Goal: Transaction & Acquisition: Purchase product/service

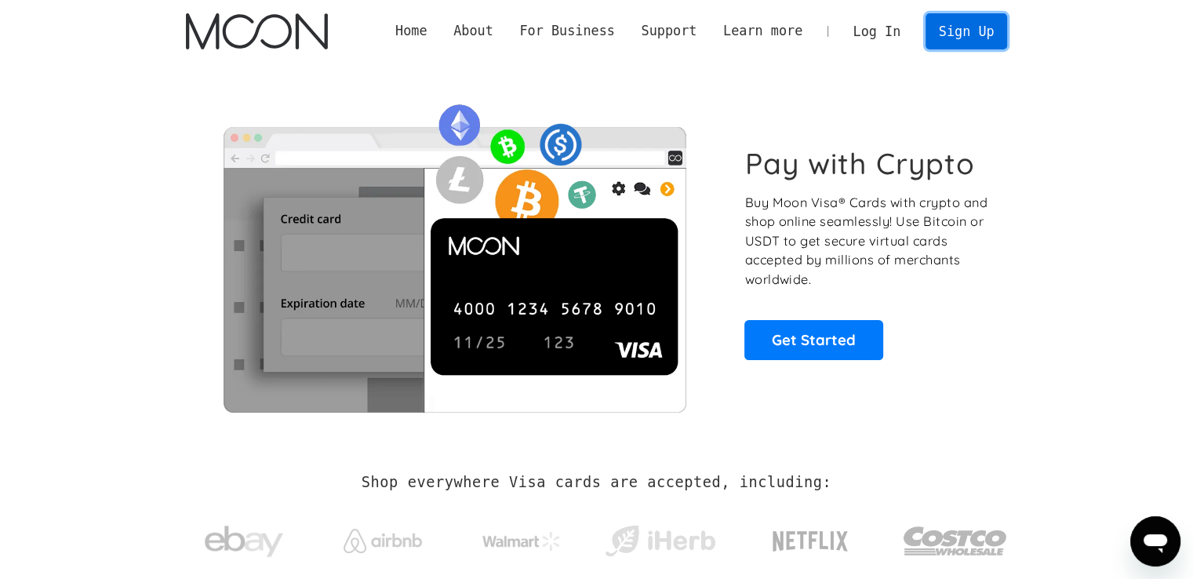
click at [969, 23] on link "Sign Up" at bounding box center [967, 30] width 82 height 35
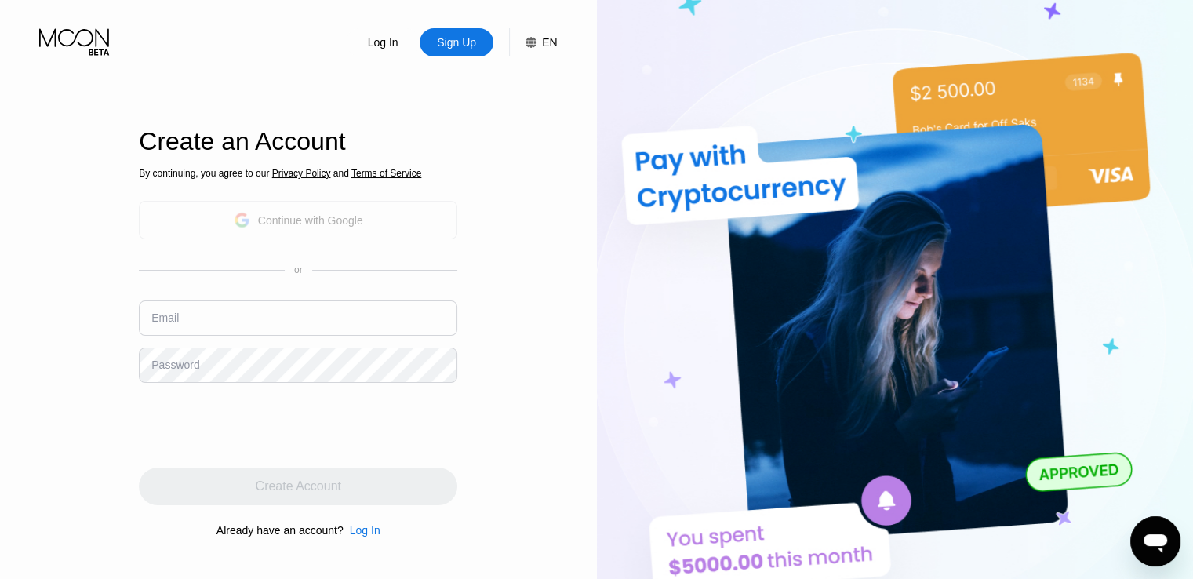
click at [307, 220] on div "Continue with Google" at bounding box center [310, 220] width 105 height 13
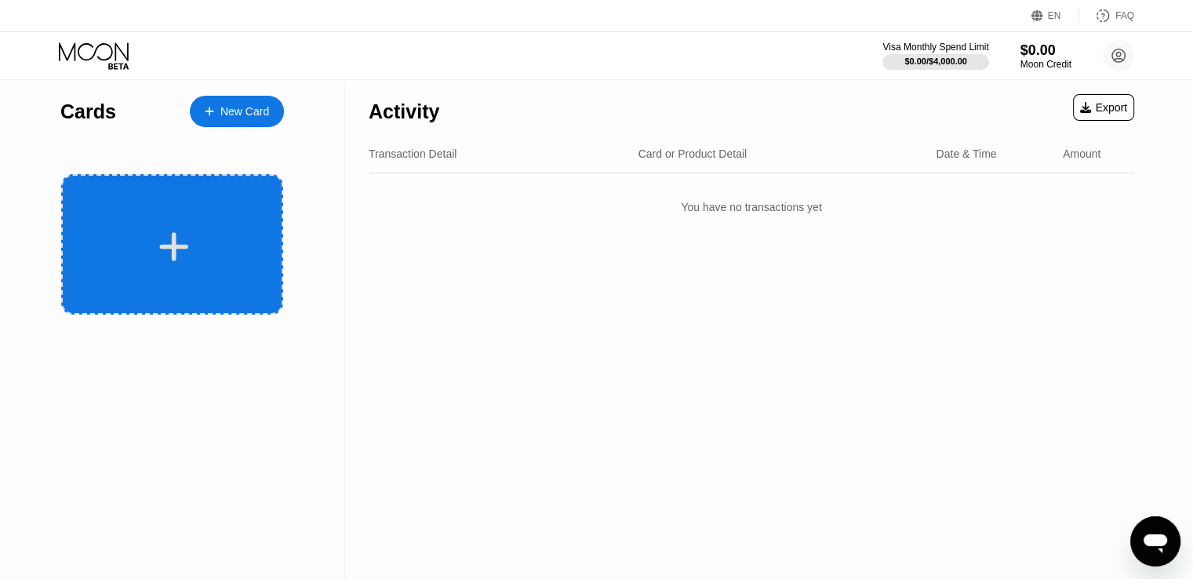
click at [205, 219] on div at bounding box center [172, 244] width 222 height 140
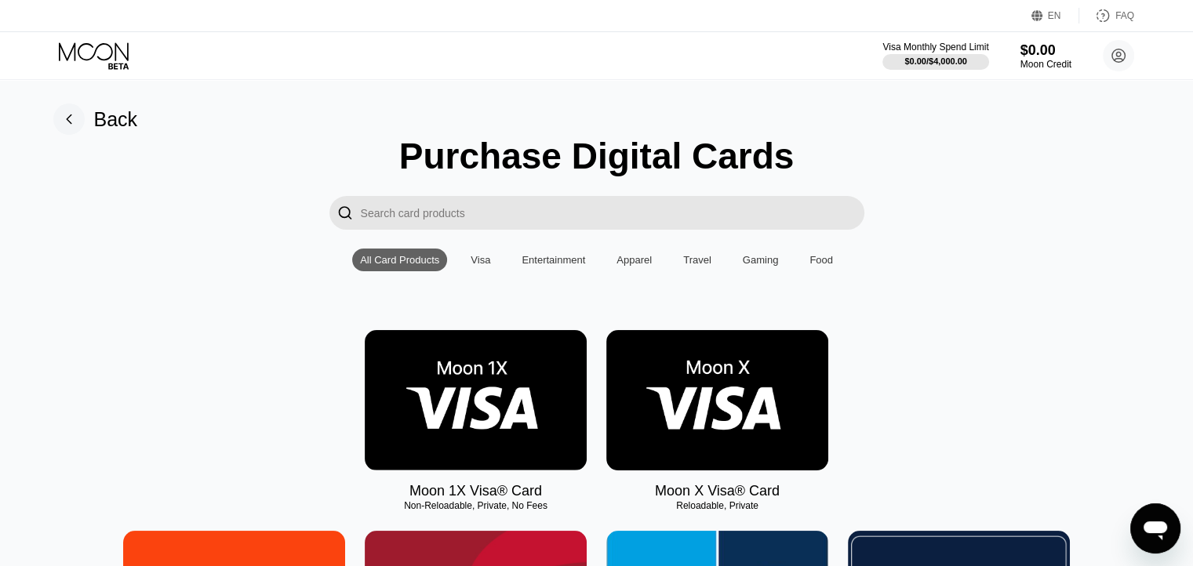
click at [756, 431] on img at bounding box center [717, 400] width 222 height 140
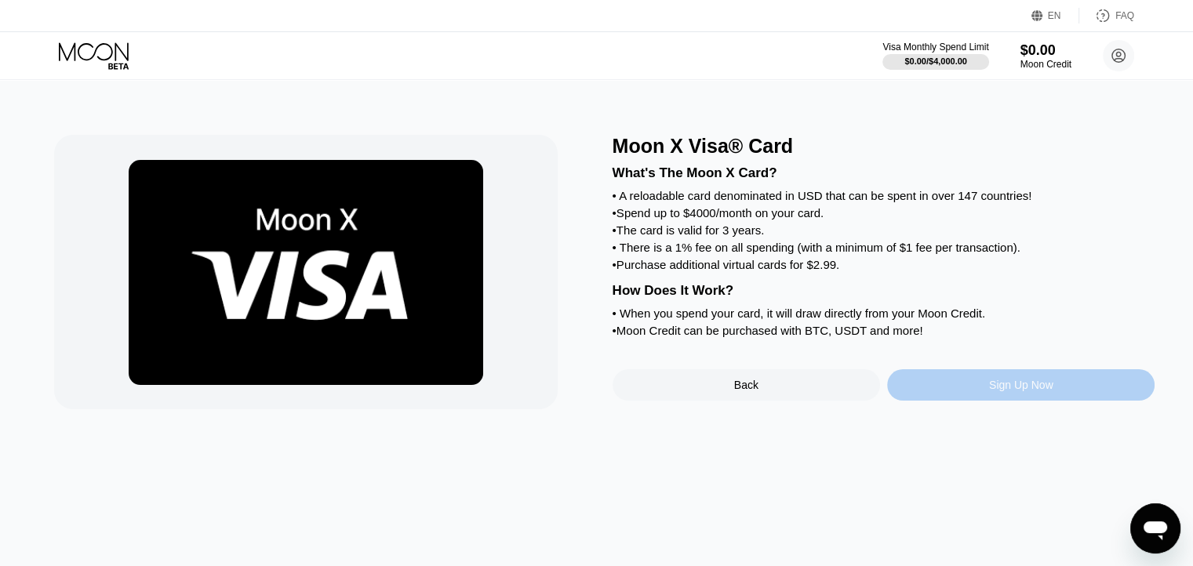
click at [1026, 401] on div "Sign Up Now" at bounding box center [1020, 384] width 267 height 31
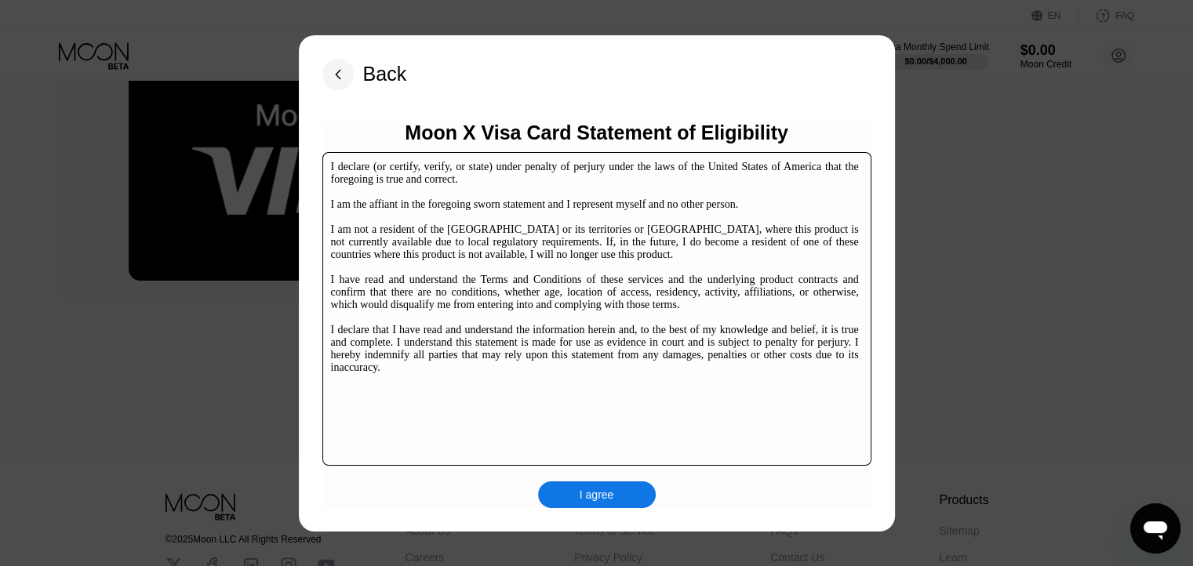
scroll to position [238, 0]
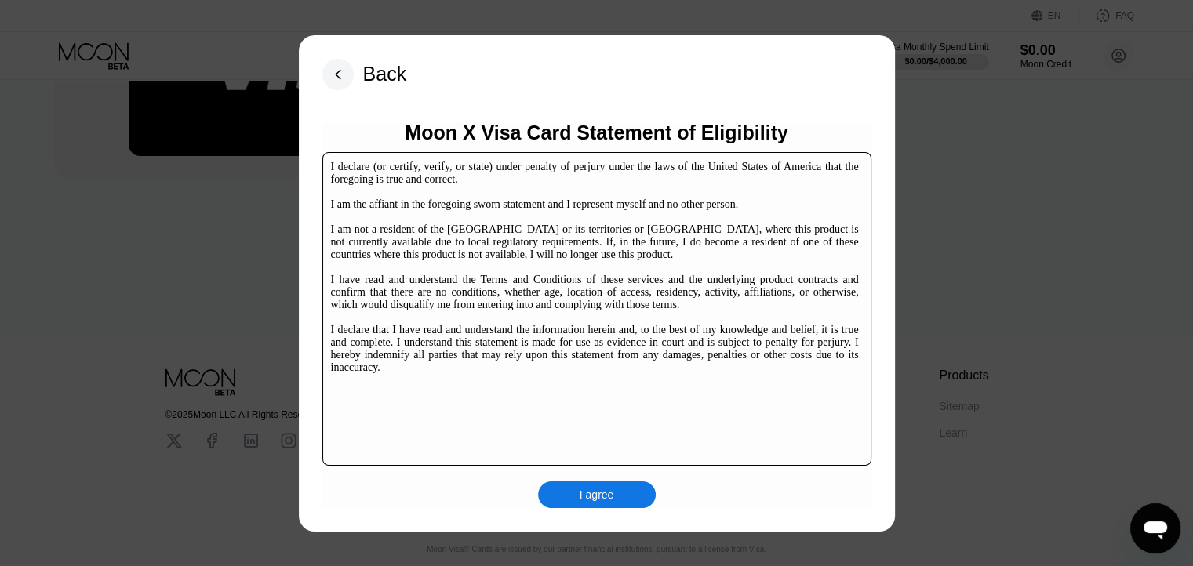
click at [596, 490] on div "I agree" at bounding box center [597, 495] width 35 height 14
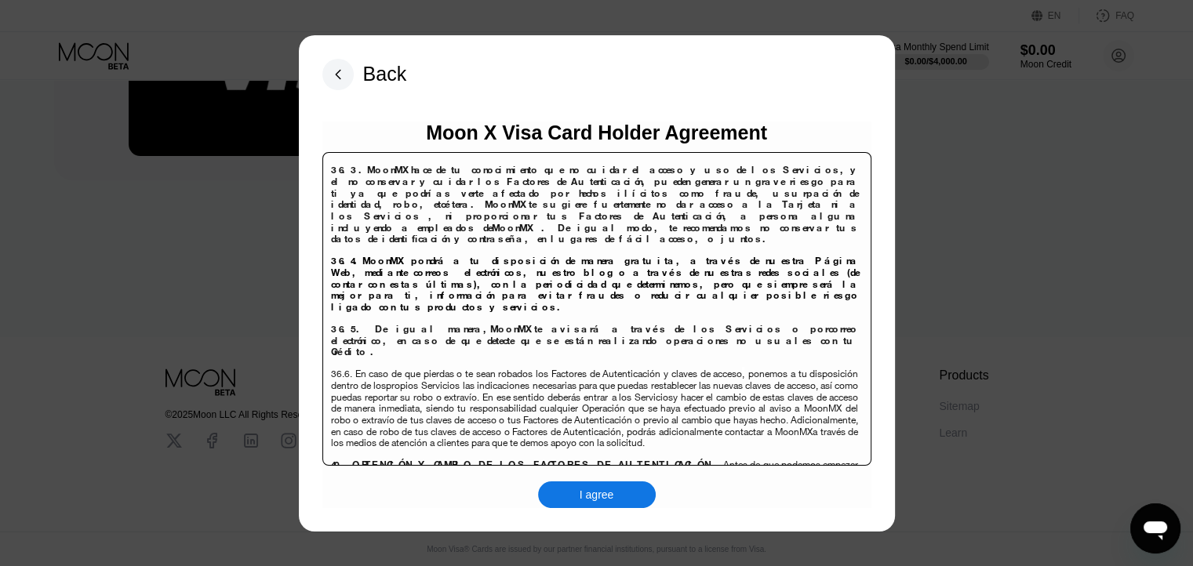
scroll to position [10175, 0]
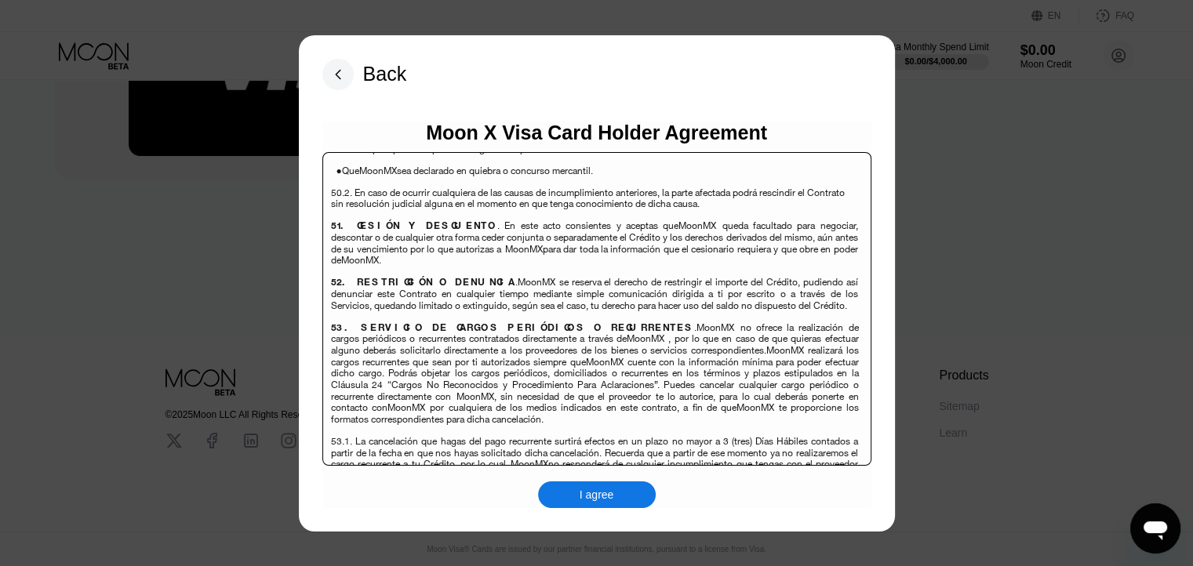
click at [585, 490] on div "I agree" at bounding box center [597, 495] width 35 height 14
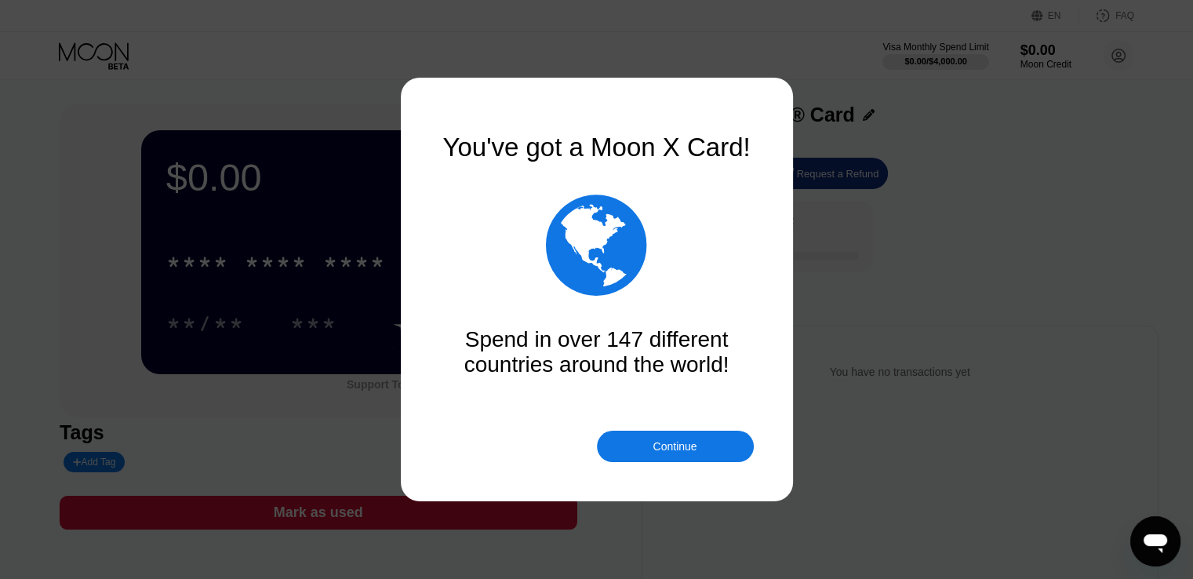
click at [678, 443] on div "Continue" at bounding box center [675, 446] width 44 height 13
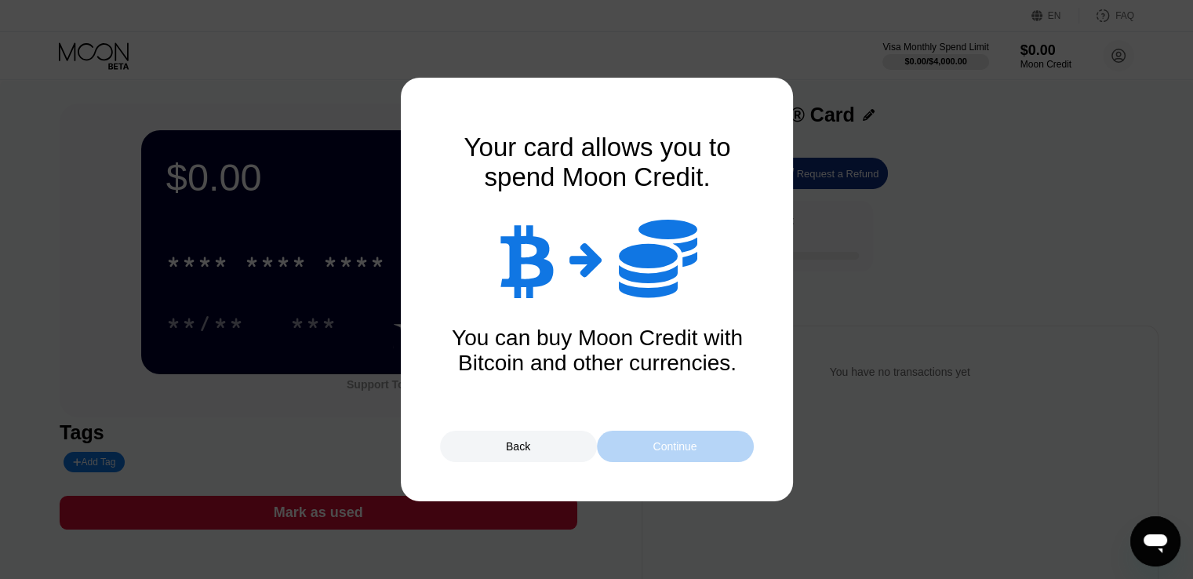
click at [678, 443] on div "Continue" at bounding box center [675, 446] width 44 height 13
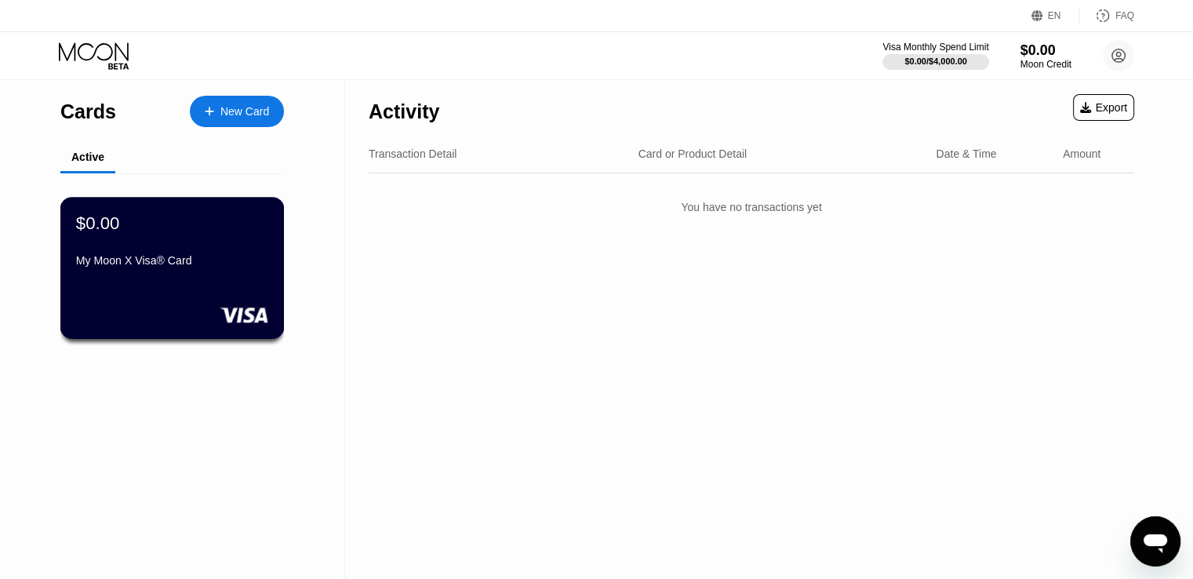
click at [163, 259] on div "My Moon X Visa® Card" at bounding box center [172, 260] width 192 height 13
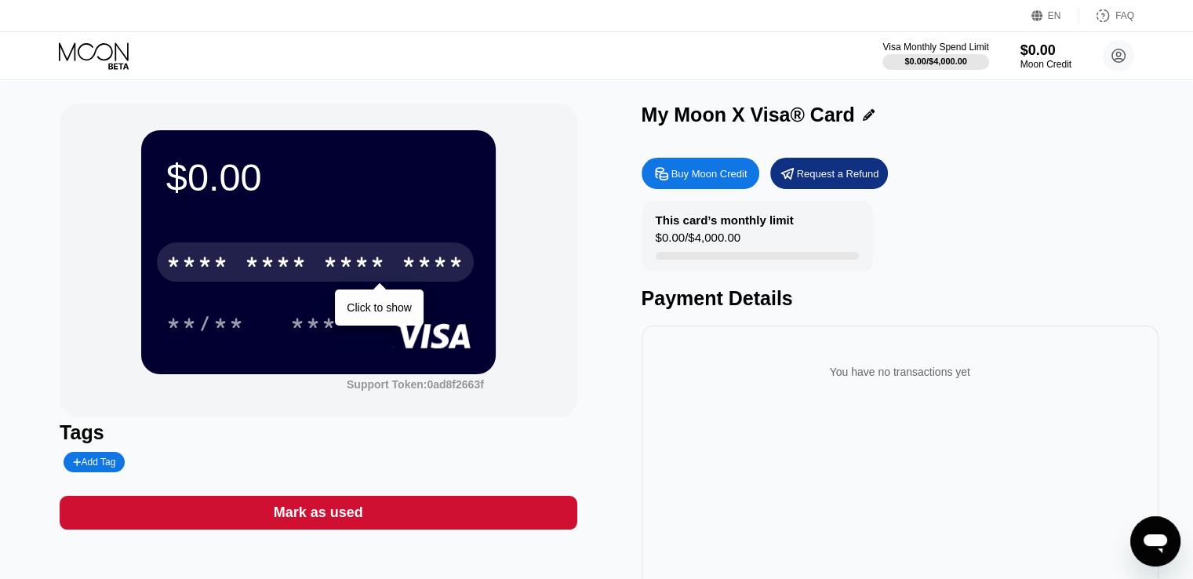
click at [359, 259] on div "* * * *" at bounding box center [354, 264] width 63 height 25
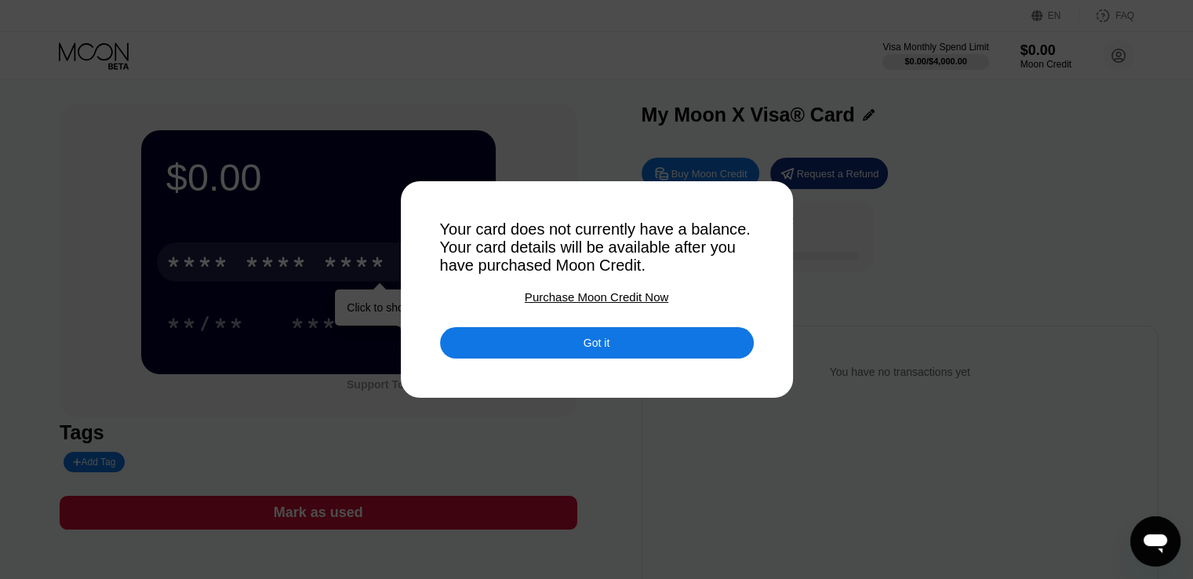
click at [610, 345] on div "Got it" at bounding box center [597, 342] width 314 height 31
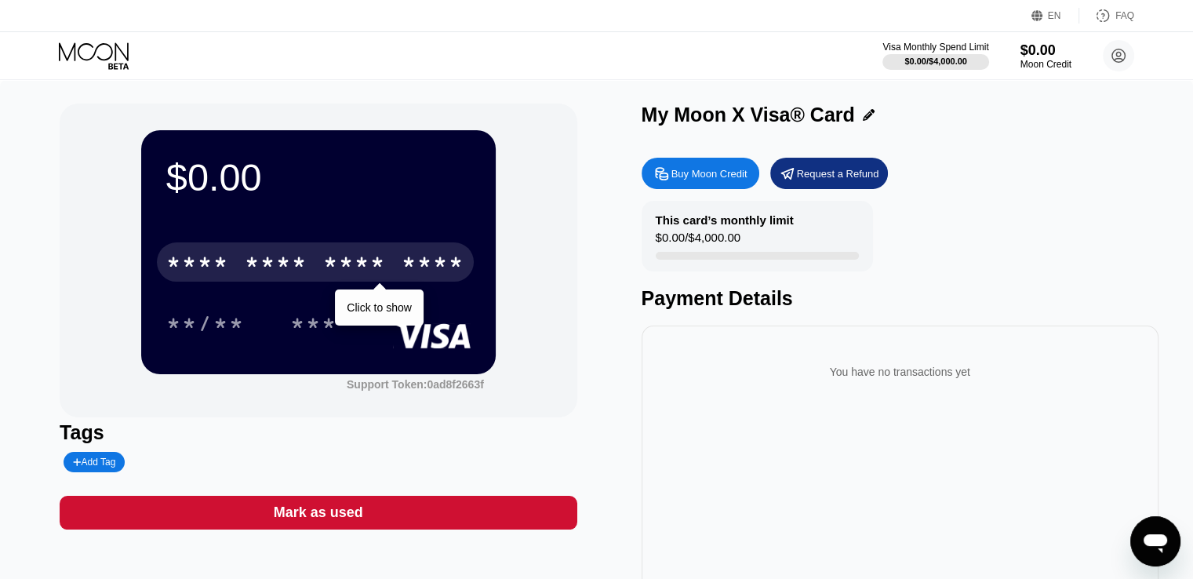
click at [88, 38] on div "Visa Monthly Spend Limit $0.00 / $4,000.00 $0.00 Moon Credit Jone Bike opalcarl…" at bounding box center [596, 55] width 1193 height 47
click at [1033, 53] on div "$0.00" at bounding box center [1046, 50] width 53 height 16
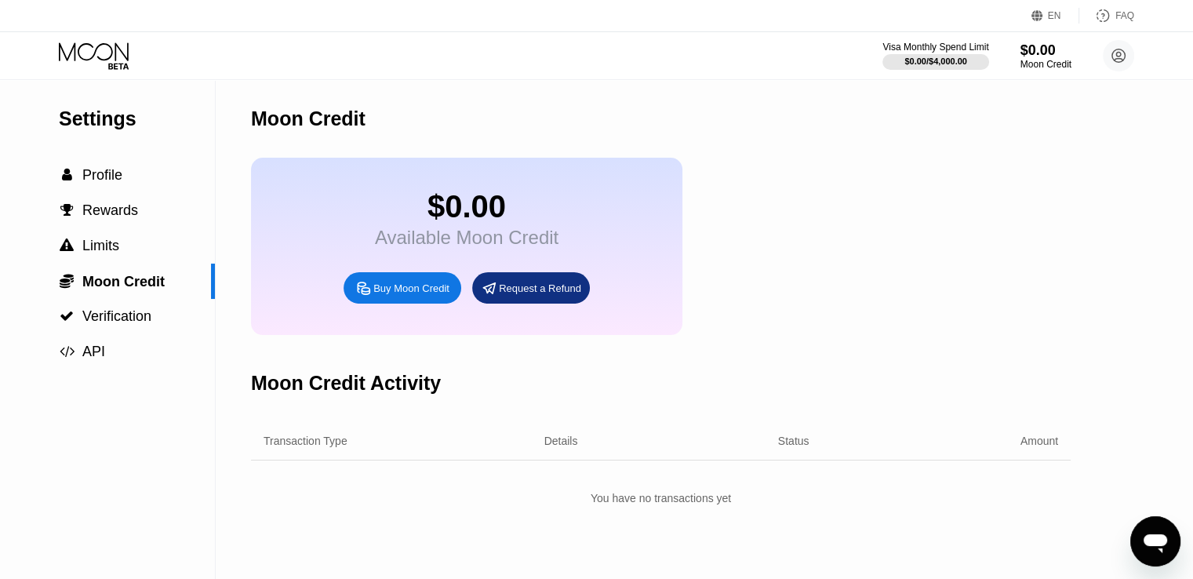
click at [424, 295] on div "Buy Moon Credit" at bounding box center [411, 288] width 76 height 13
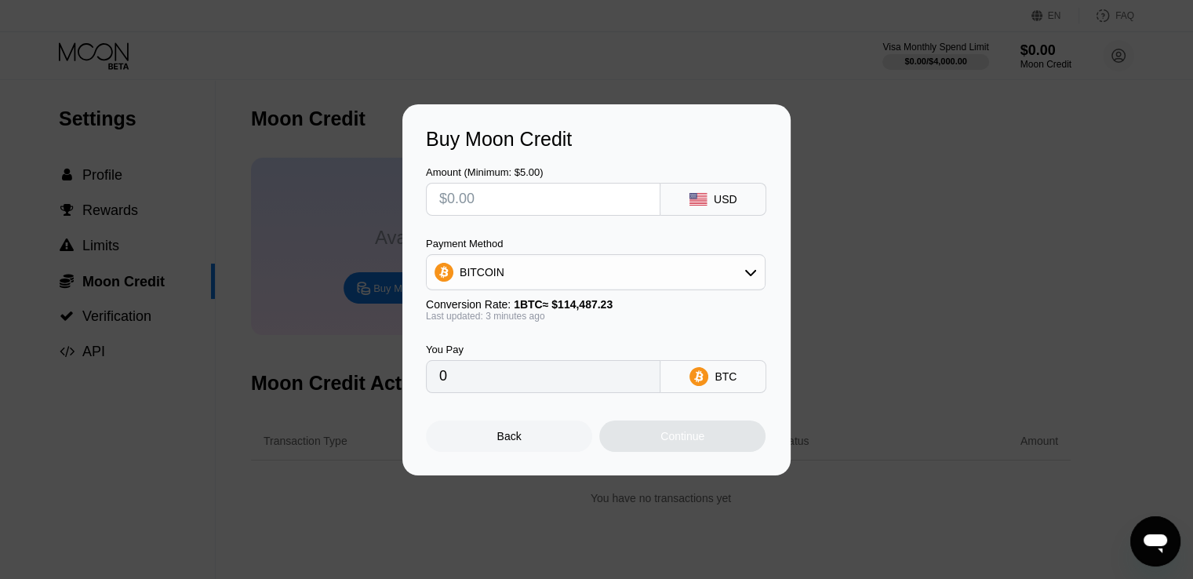
click at [602, 200] on input "text" at bounding box center [543, 199] width 208 height 31
type input "$1"
type input "0.00000912"
type input "$12"
type input "0.00010936"
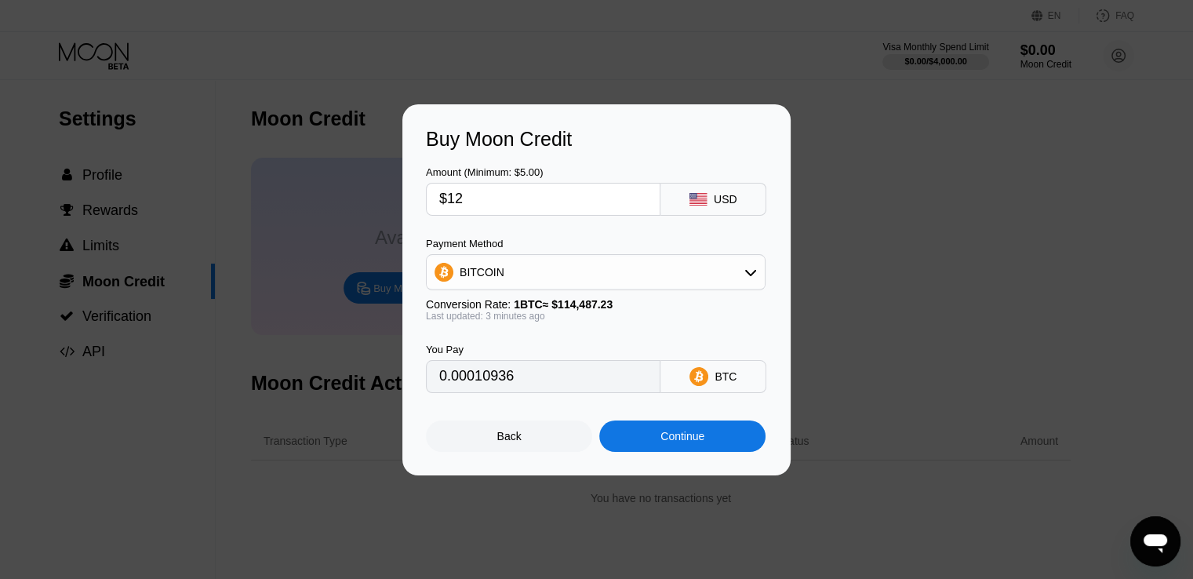
type input "$12"
click at [707, 271] on div "BITCOIN" at bounding box center [596, 271] width 338 height 31
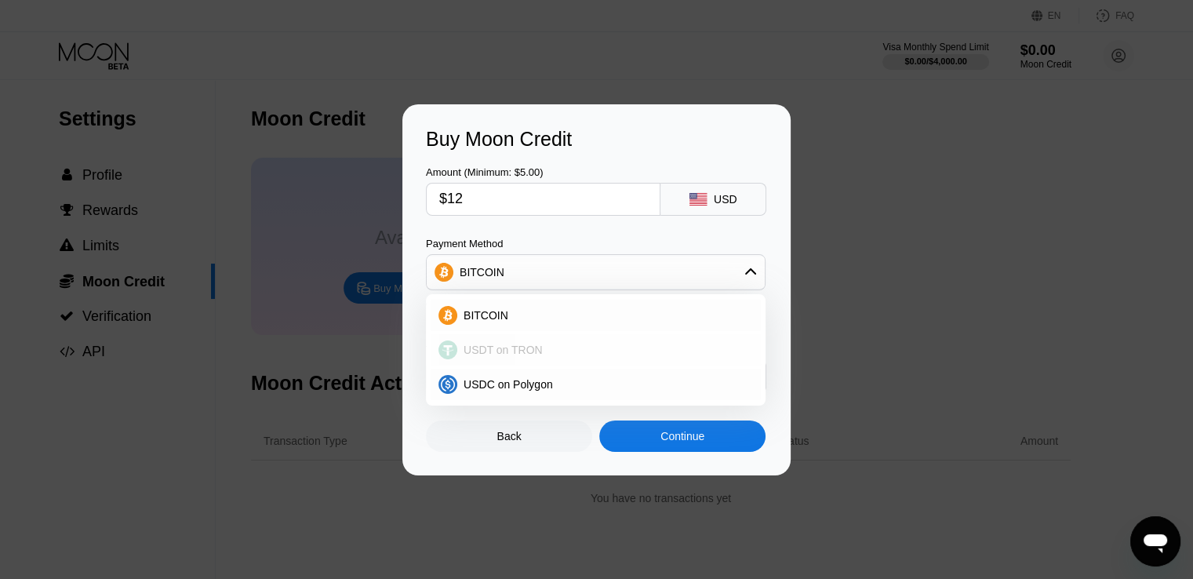
click at [505, 349] on span "USDT on TRON" at bounding box center [503, 350] width 79 height 13
type input "12.12"
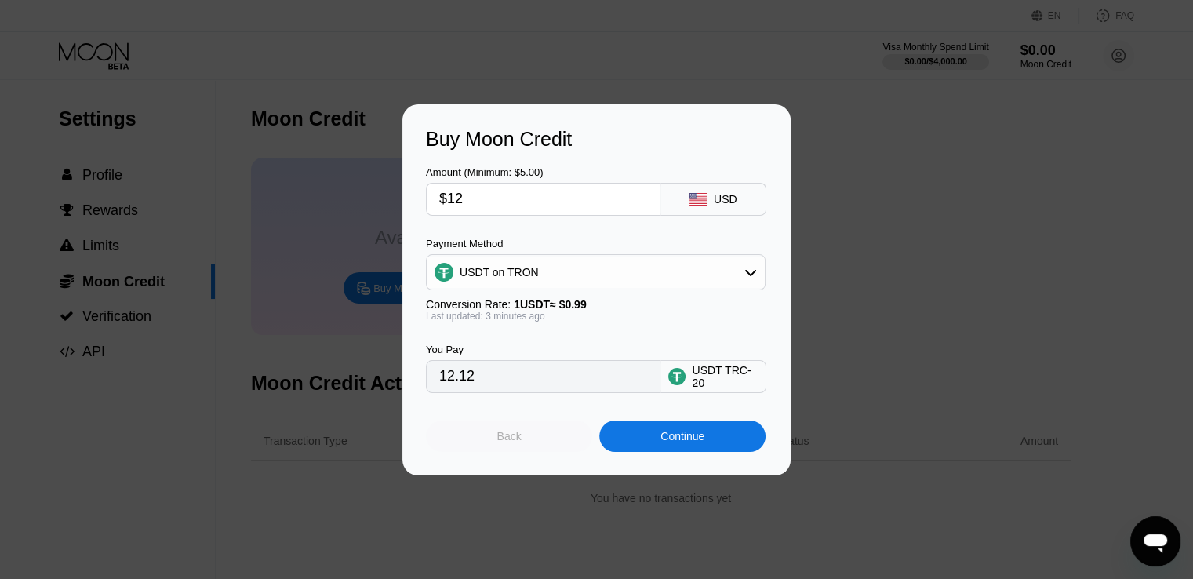
click at [437, 452] on div "Back" at bounding box center [509, 435] width 166 height 31
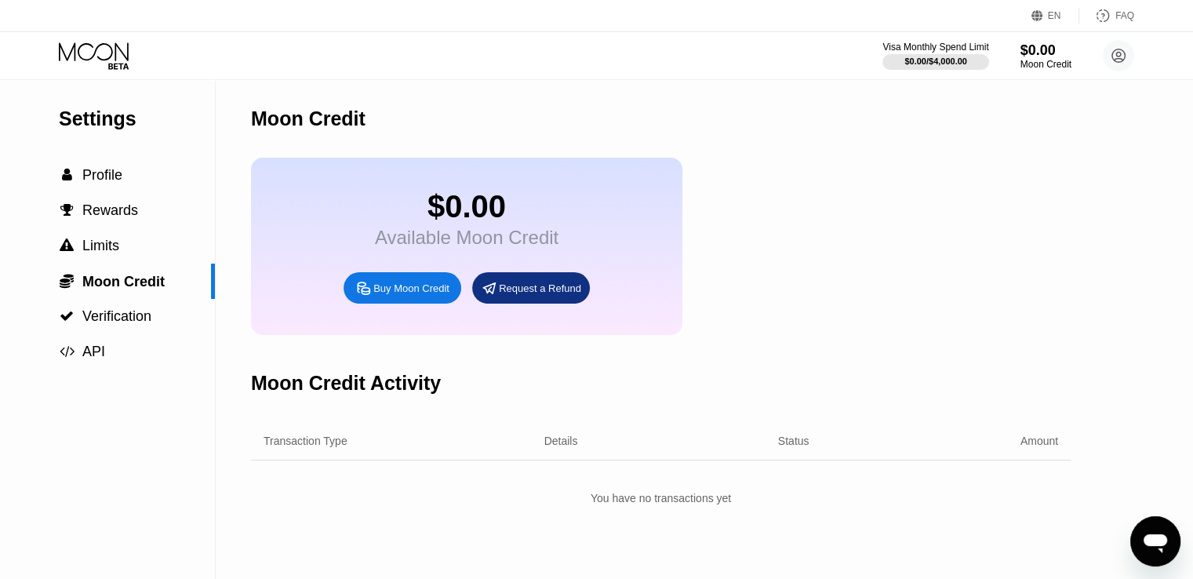
click at [430, 295] on div "Buy Moon Credit" at bounding box center [411, 288] width 76 height 13
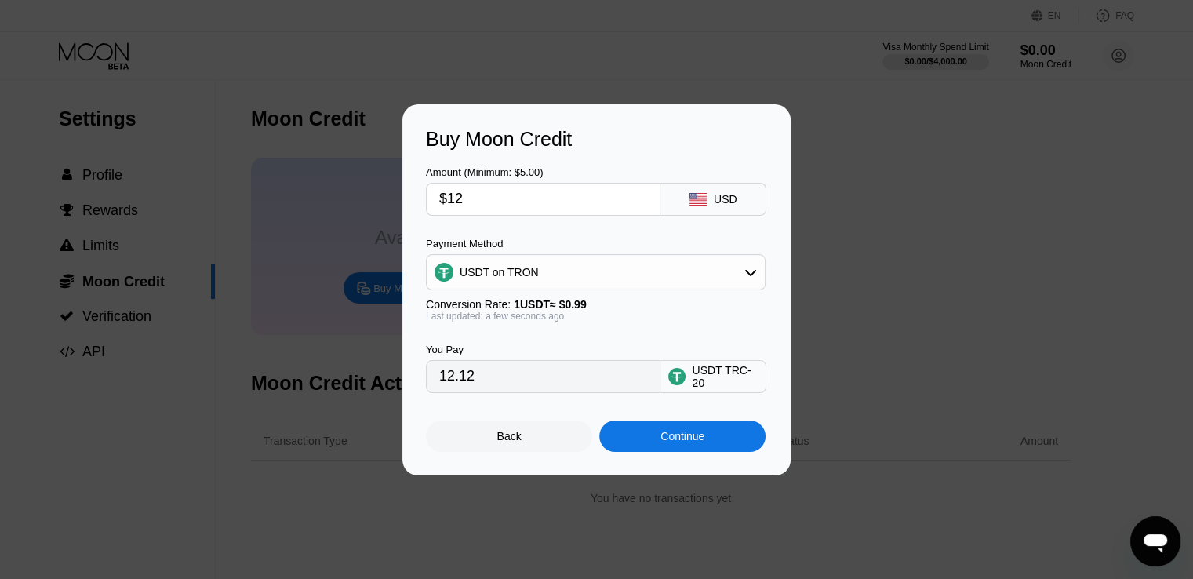
click at [731, 267] on div "USDT on TRON" at bounding box center [596, 271] width 338 height 31
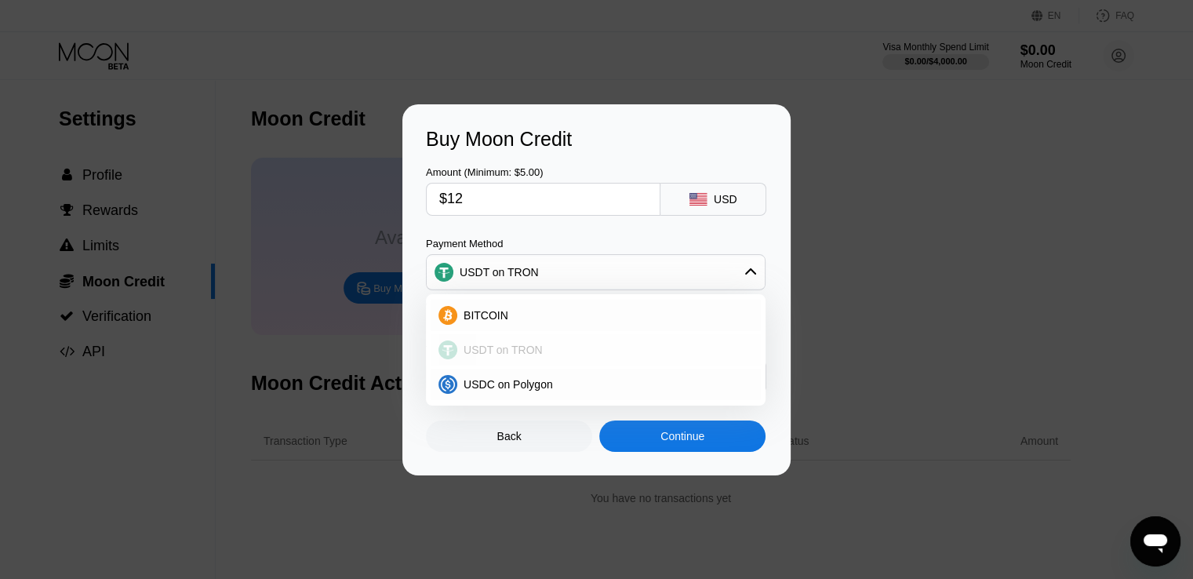
click at [558, 349] on div "USDT on TRON" at bounding box center [605, 350] width 296 height 13
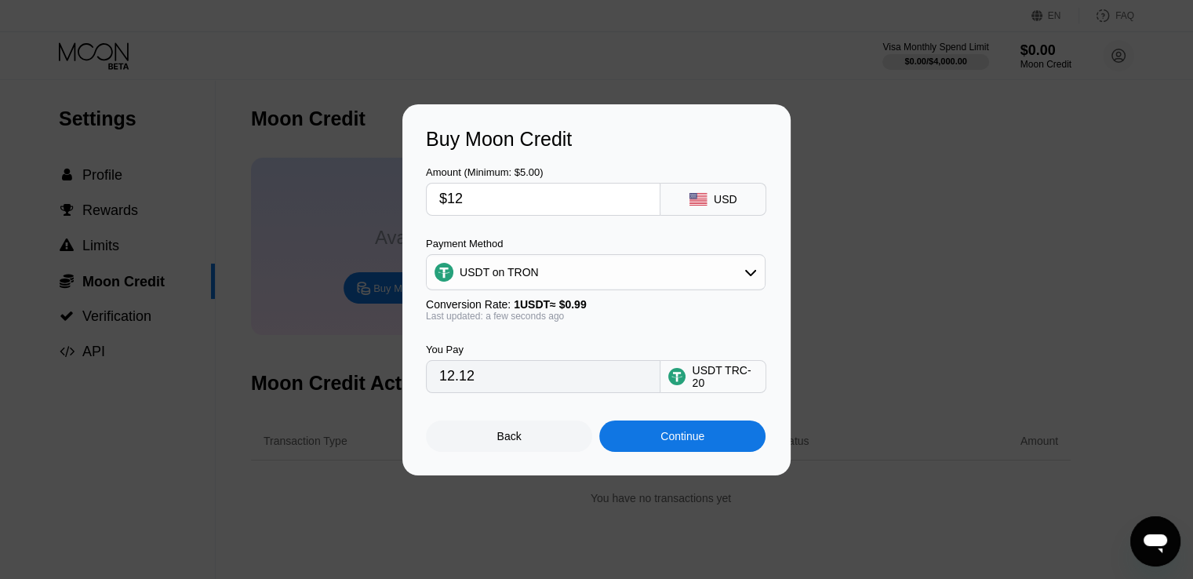
click at [568, 445] on div "Back" at bounding box center [509, 435] width 166 height 31
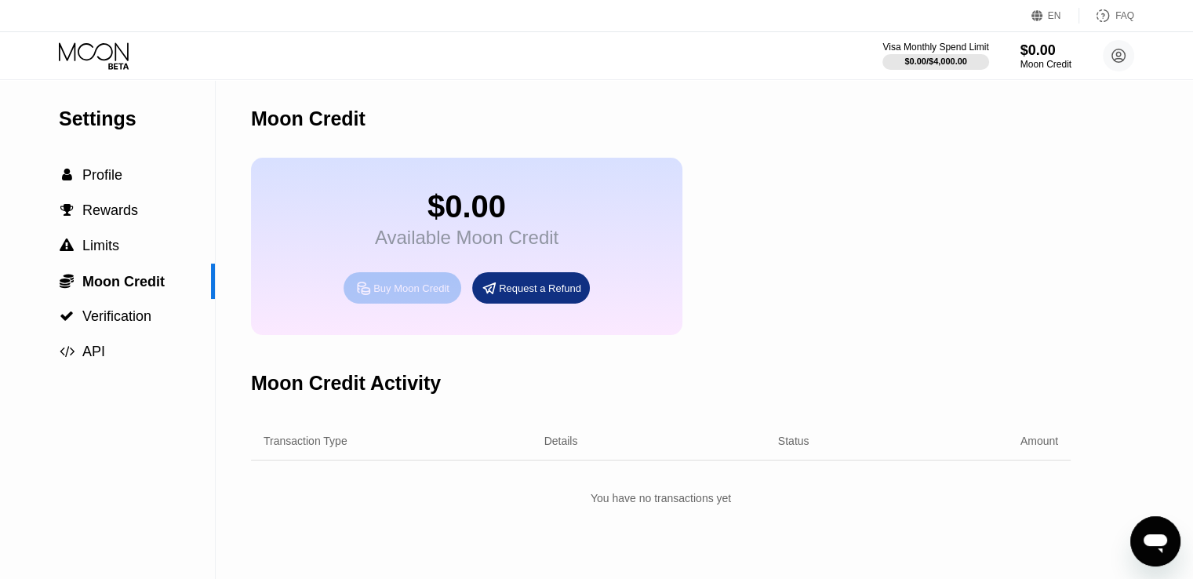
click at [430, 295] on div "Buy Moon Credit" at bounding box center [411, 288] width 76 height 13
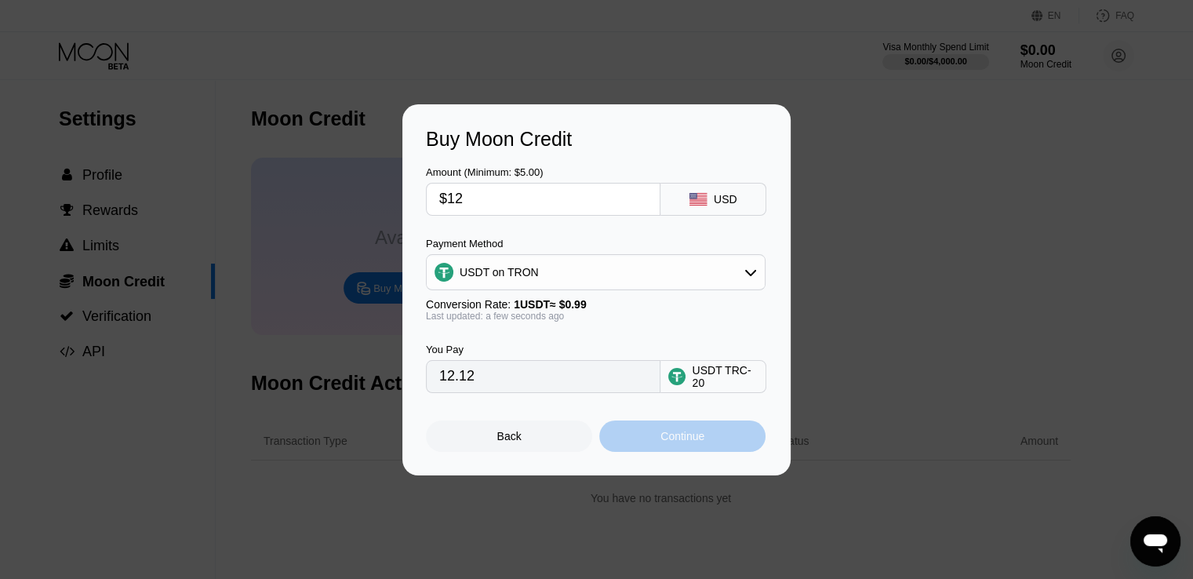
click at [682, 442] on div "Continue" at bounding box center [682, 436] width 44 height 13
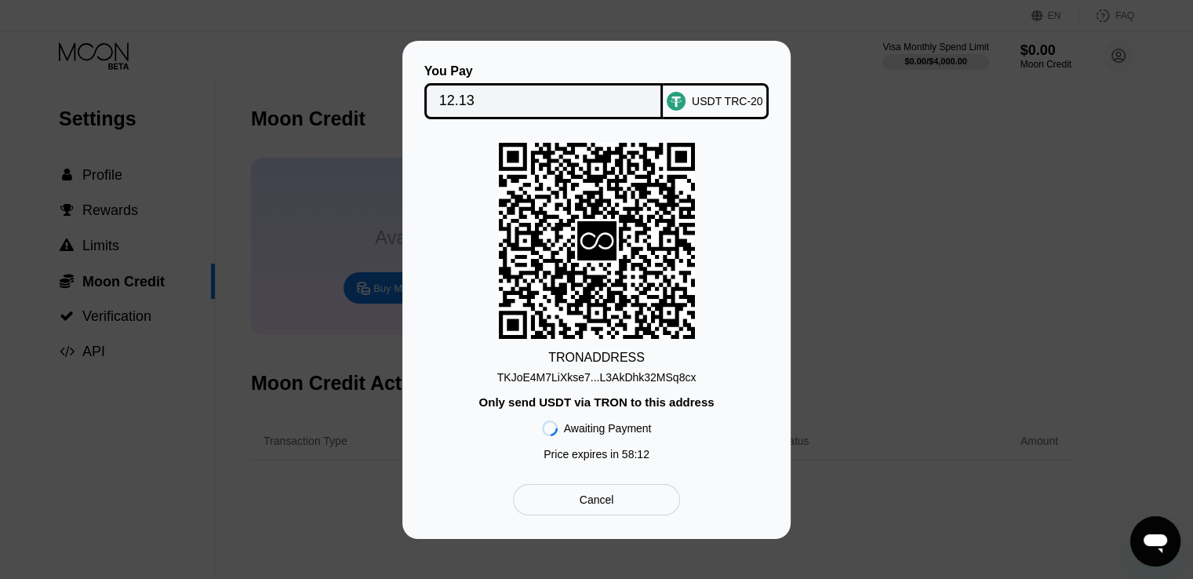
click at [625, 377] on div "TKJoE4M7LiXkse7...L3AkDhk32MSq8cx" at bounding box center [596, 377] width 199 height 13
click at [638, 375] on div "TKJoE4M7LiXkse7...L3AkDhk32MSq8cx" at bounding box center [596, 377] width 199 height 13
click at [606, 507] on div "Cancel" at bounding box center [597, 500] width 35 height 14
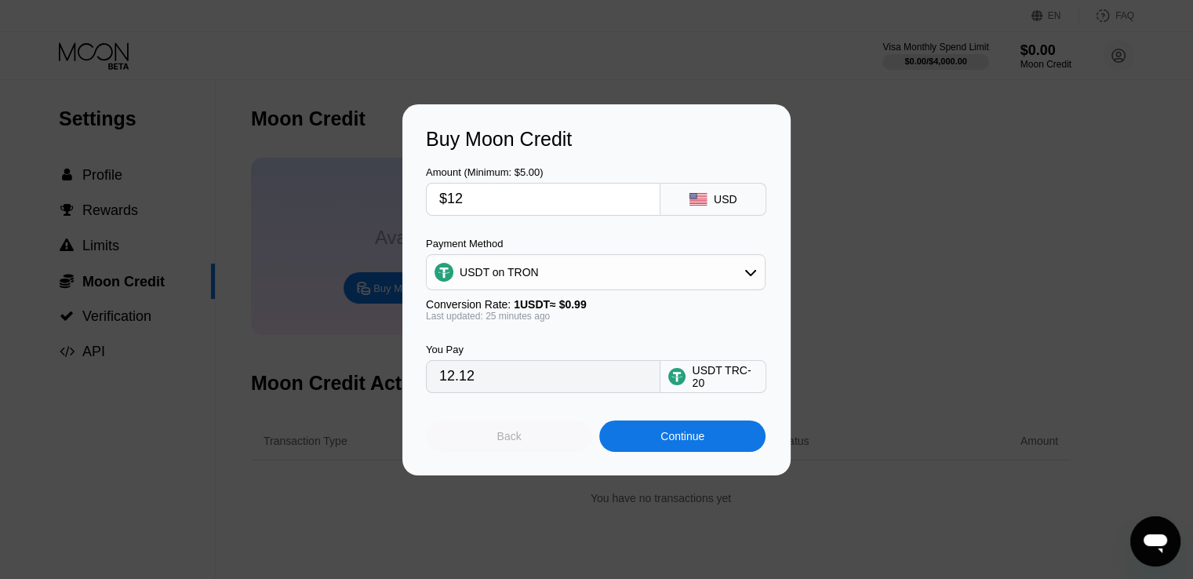
click at [543, 446] on div "Back" at bounding box center [509, 435] width 166 height 31
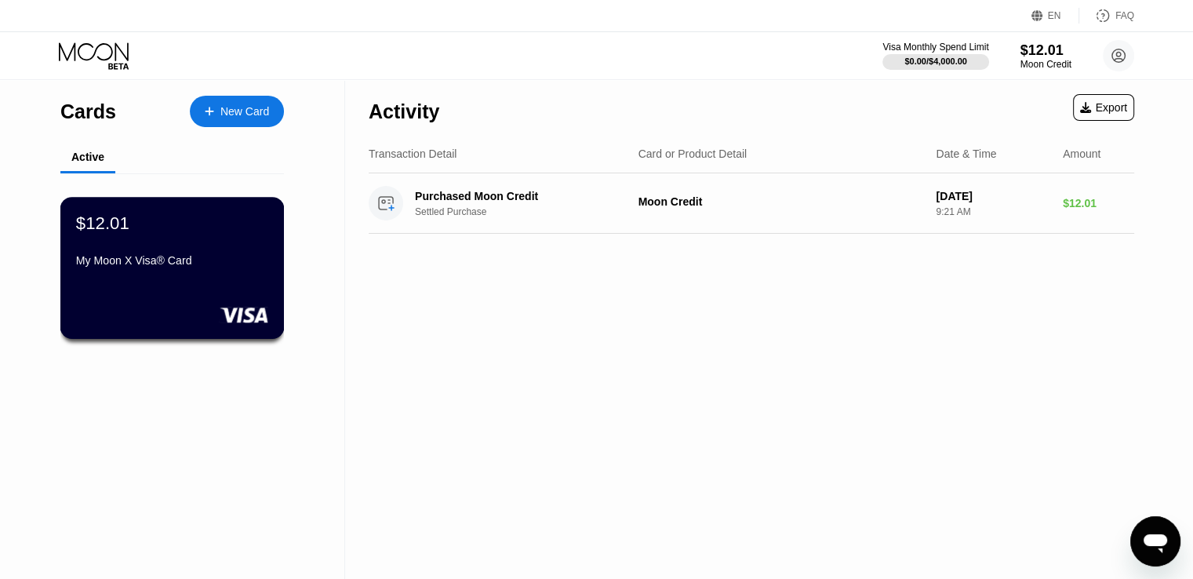
click at [145, 249] on div "$12.01 My Moon X Visa® Card" at bounding box center [172, 243] width 192 height 60
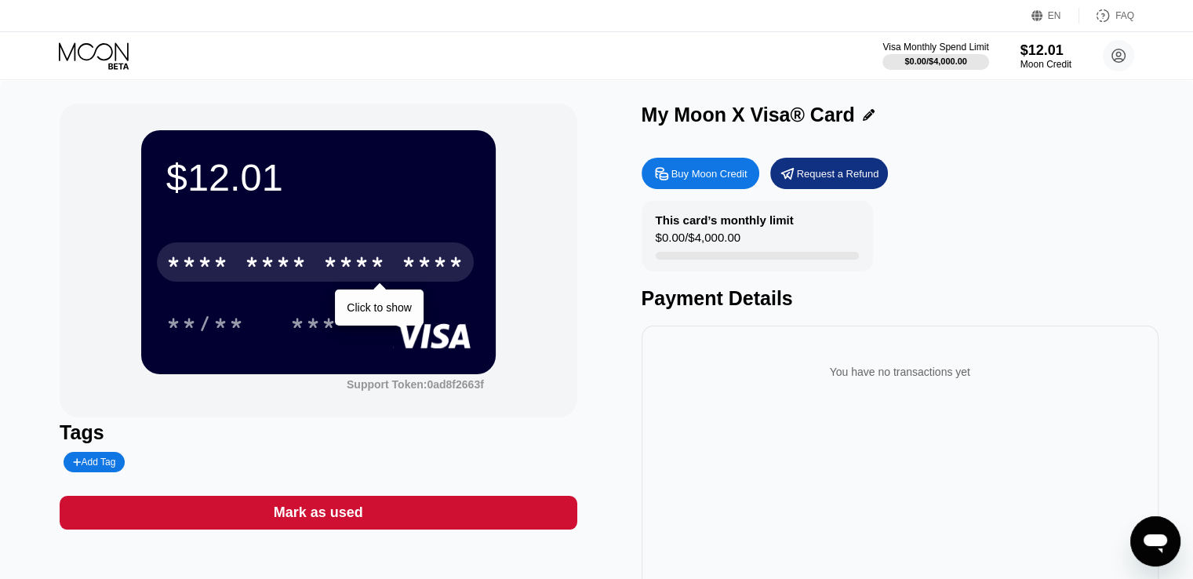
click at [380, 274] on div "* * * *" at bounding box center [354, 264] width 63 height 25
click at [591, 340] on div "$12.01 * * * * * * * * * * * * 9452 Click to copy 08/28 102 Support Token: 0ad8…" at bounding box center [597, 352] width 1074 height 496
click at [366, 277] on div "* * * *" at bounding box center [354, 264] width 63 height 25
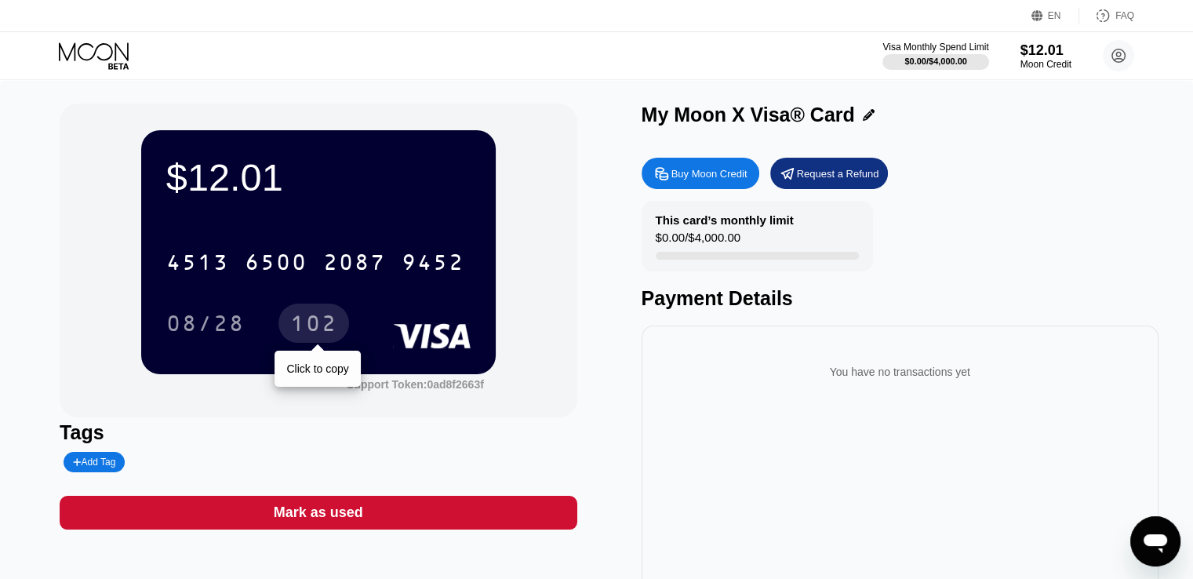
click at [339, 331] on div "102" at bounding box center [313, 323] width 71 height 39
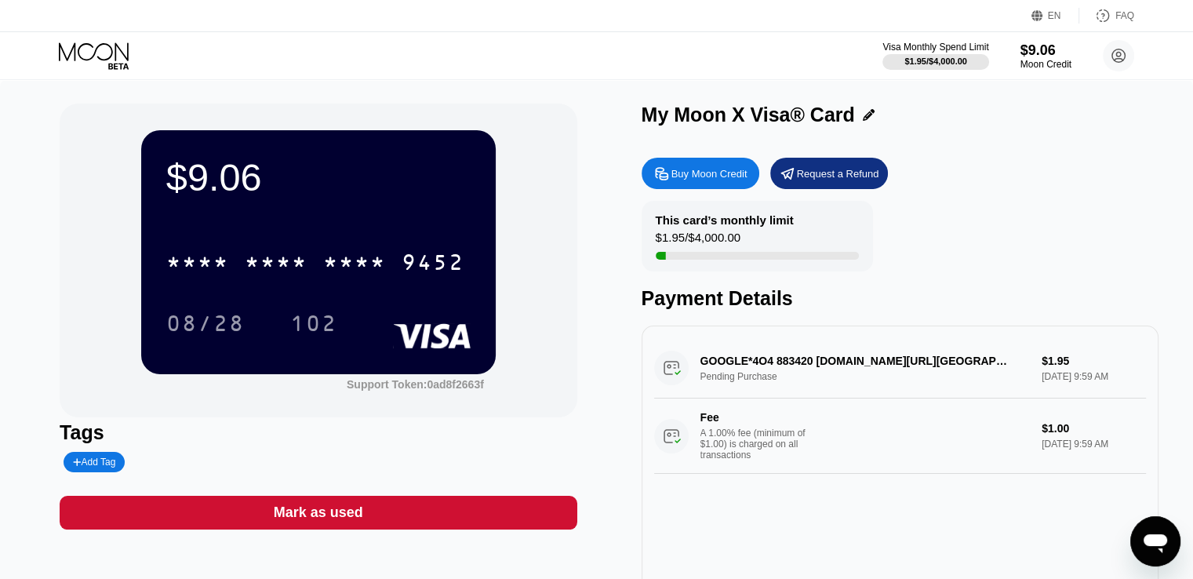
click at [115, 50] on icon at bounding box center [95, 55] width 73 height 27
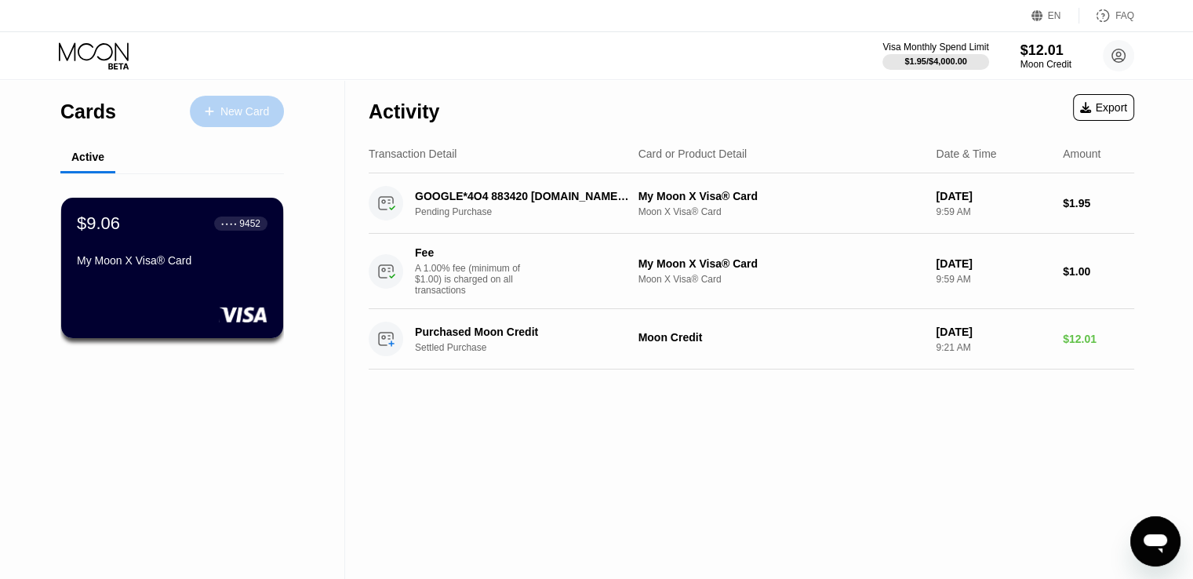
click at [229, 111] on div "New Card" at bounding box center [244, 111] width 49 height 13
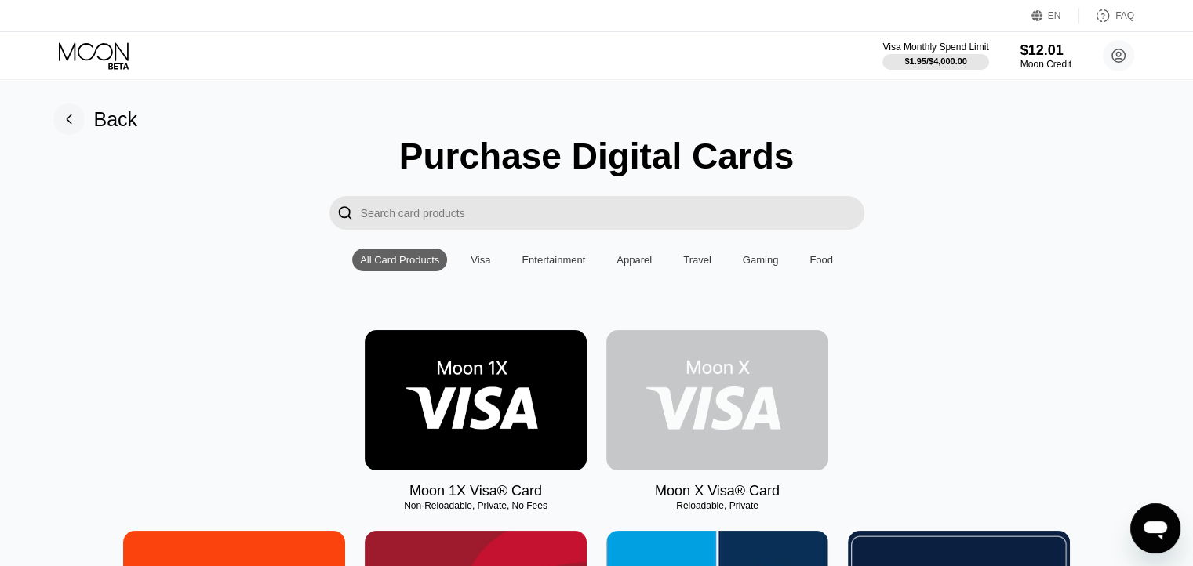
click at [703, 390] on img at bounding box center [717, 400] width 222 height 140
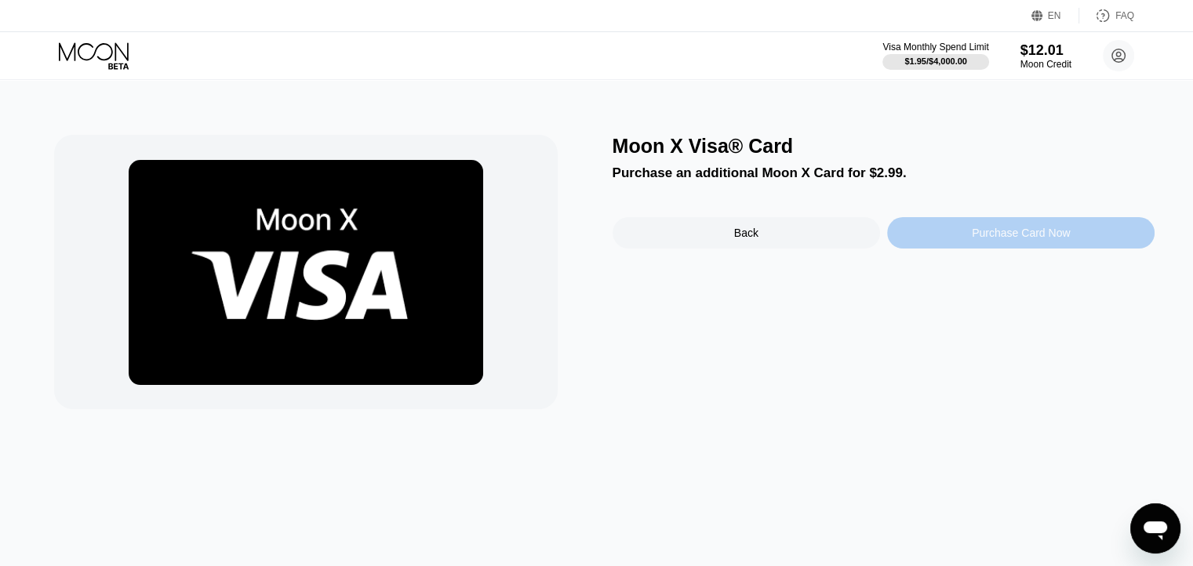
click at [979, 234] on div "Purchase Card Now" at bounding box center [1021, 233] width 98 height 13
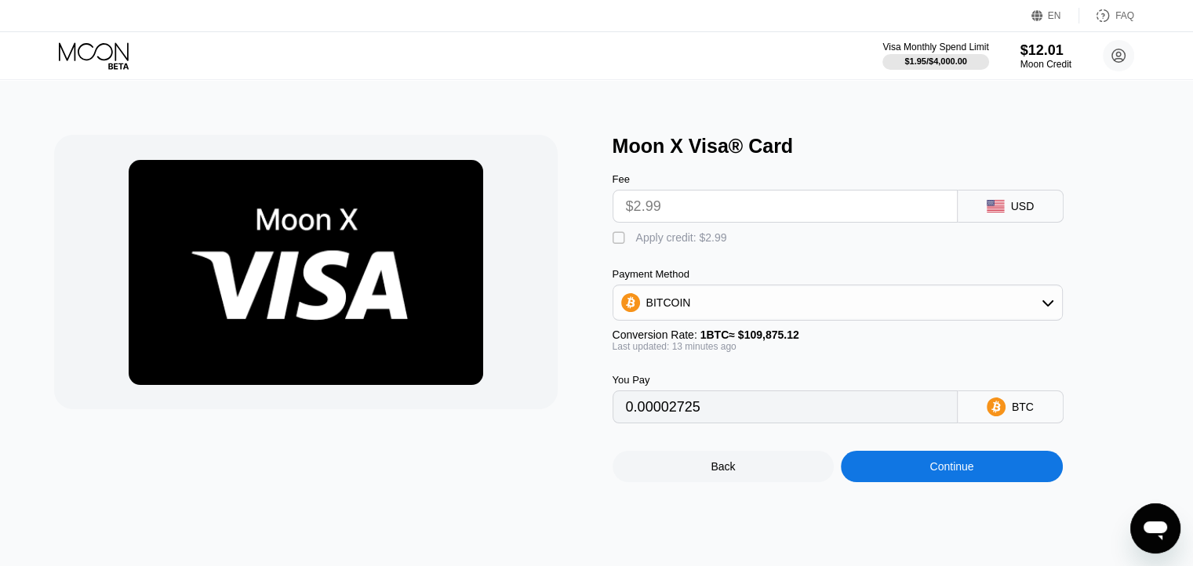
click at [619, 239] on div "" at bounding box center [621, 239] width 16 height 16
type input "0"
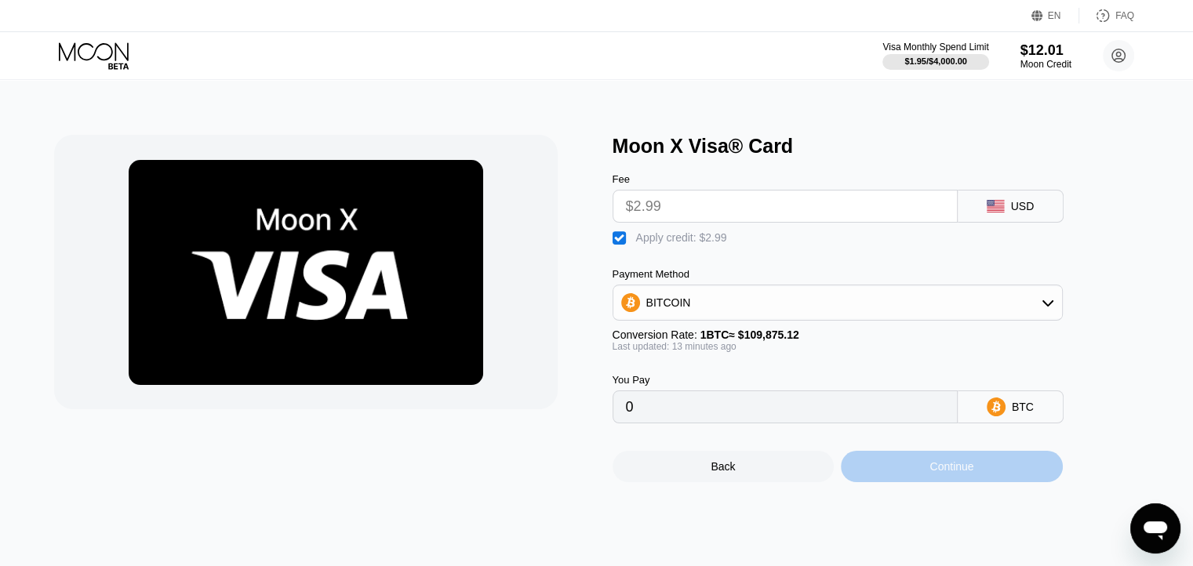
click at [955, 473] on div "Continue" at bounding box center [951, 466] width 44 height 13
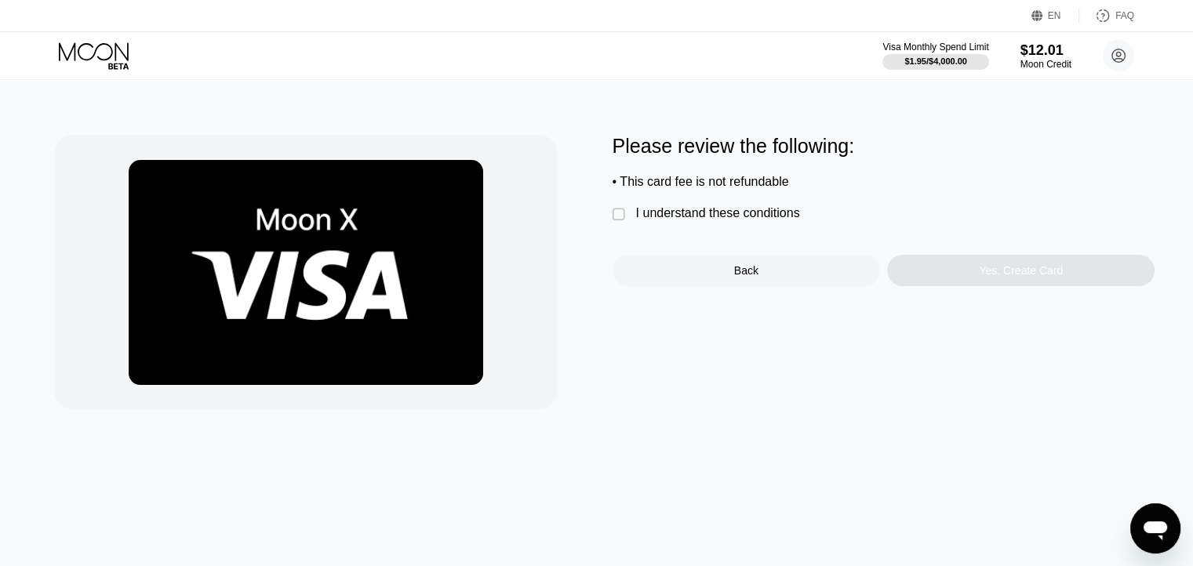
click at [631, 220] on div " I understand these conditions" at bounding box center [710, 214] width 195 height 16
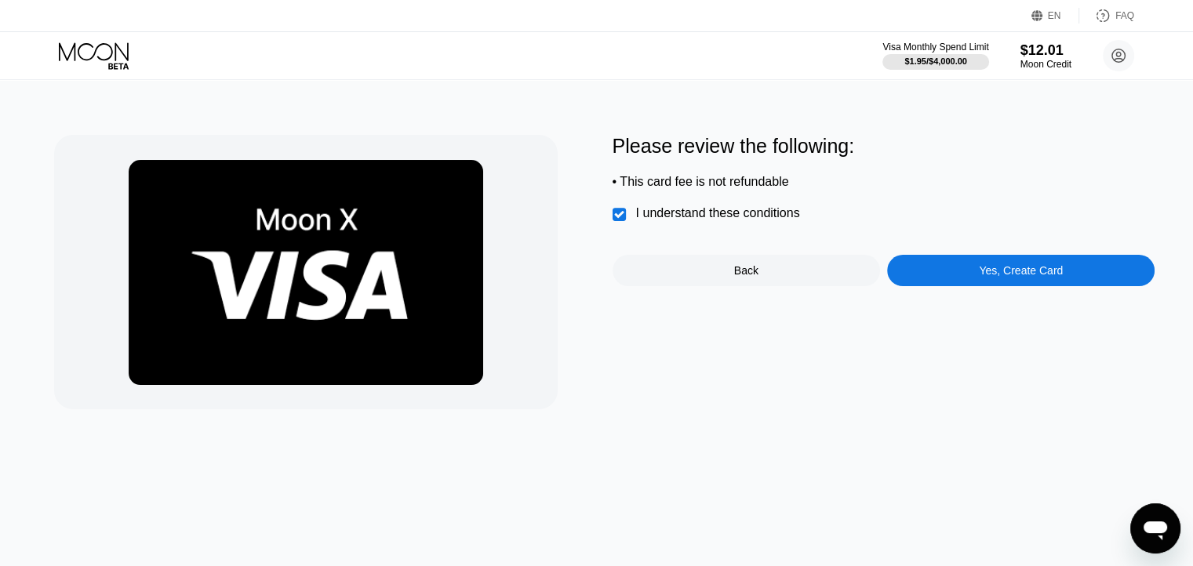
click at [1010, 277] on div "Yes, Create Card" at bounding box center [1021, 270] width 84 height 13
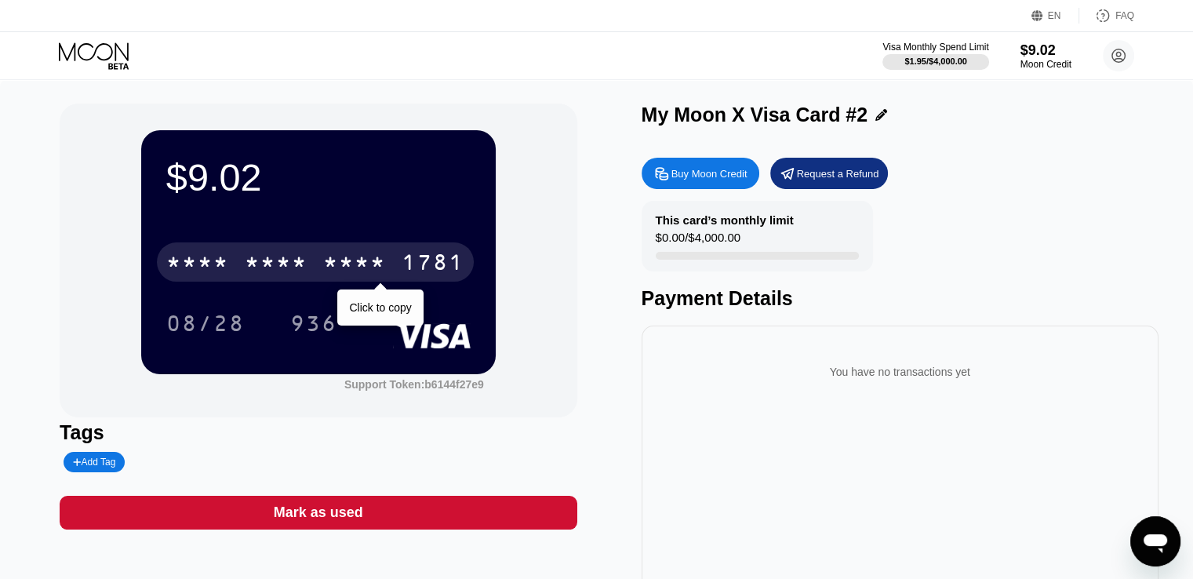
click at [392, 261] on div "* * * * * * * * * * * * 1781" at bounding box center [315, 261] width 317 height 39
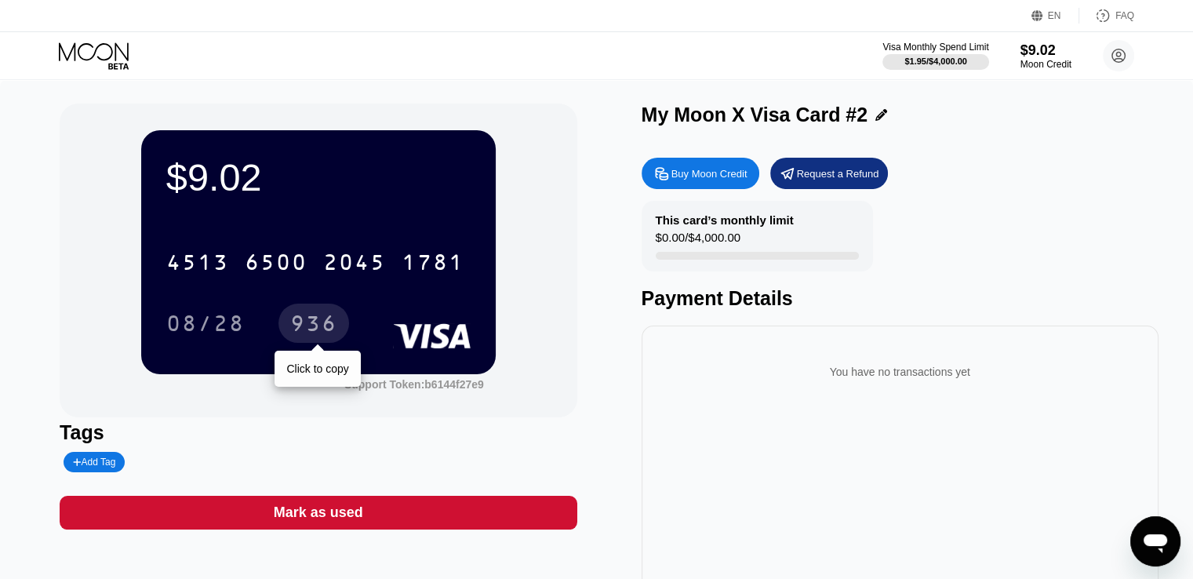
click at [323, 330] on div "936" at bounding box center [313, 325] width 47 height 25
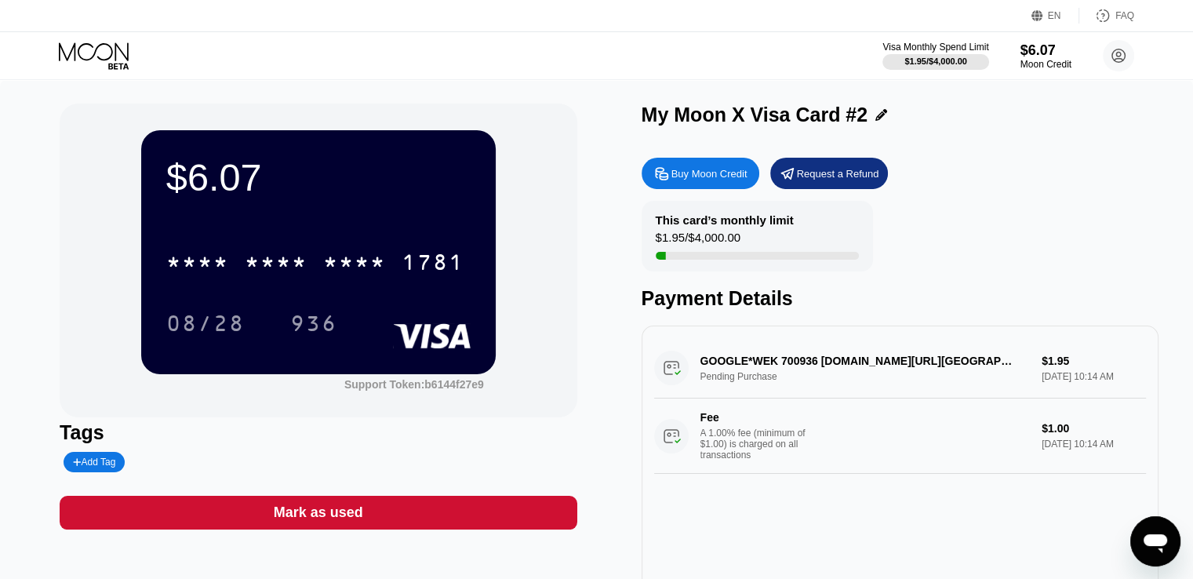
click at [98, 50] on icon at bounding box center [95, 55] width 73 height 27
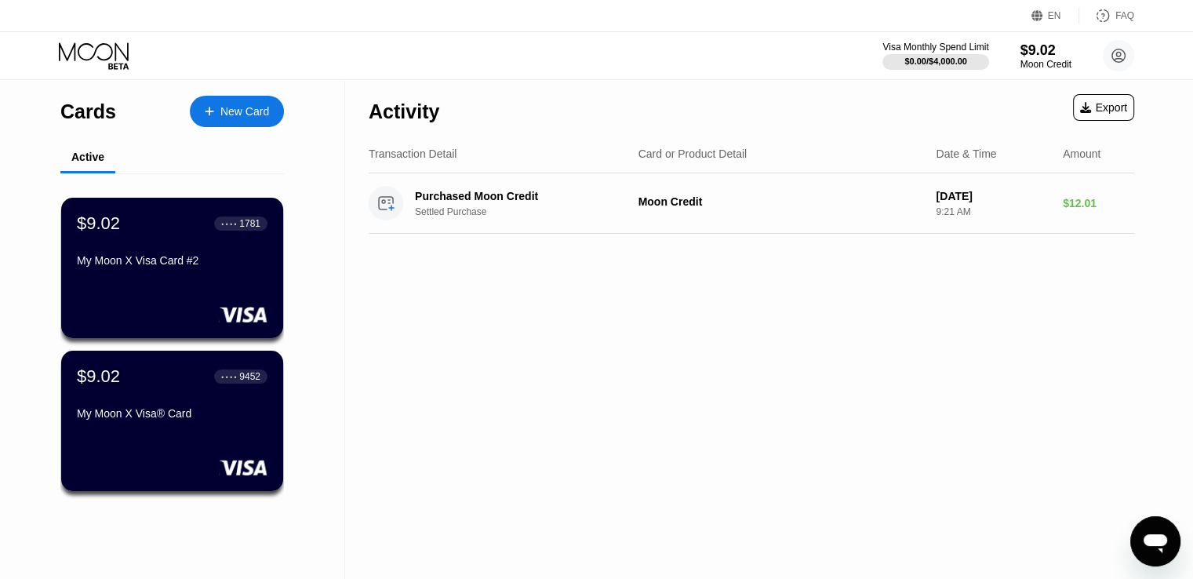
click at [225, 107] on div "New Card" at bounding box center [244, 111] width 49 height 13
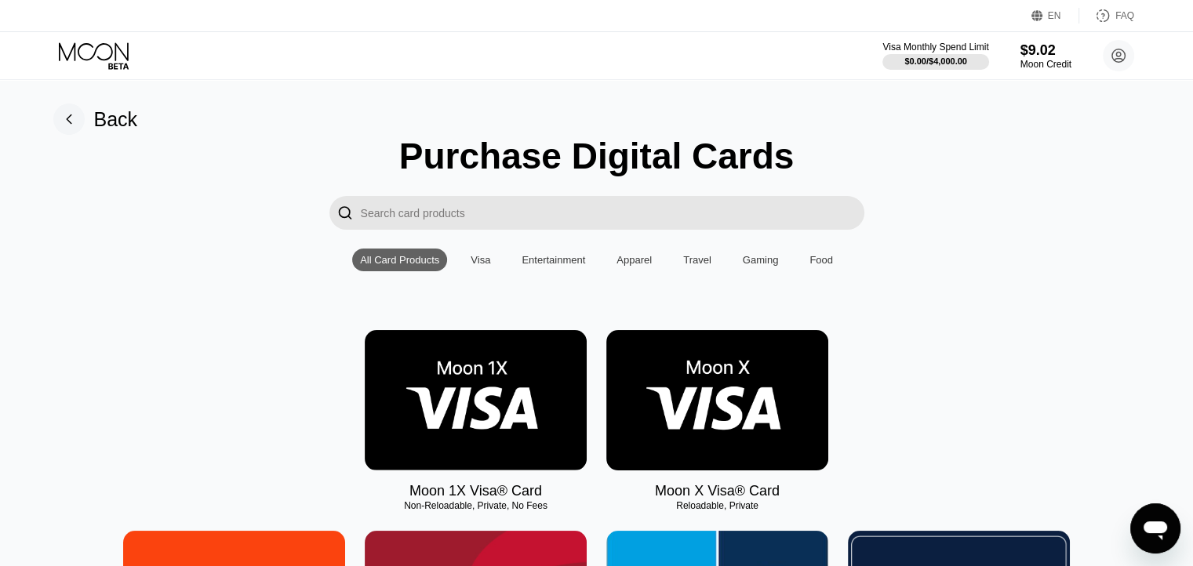
click at [733, 392] on img at bounding box center [717, 400] width 222 height 140
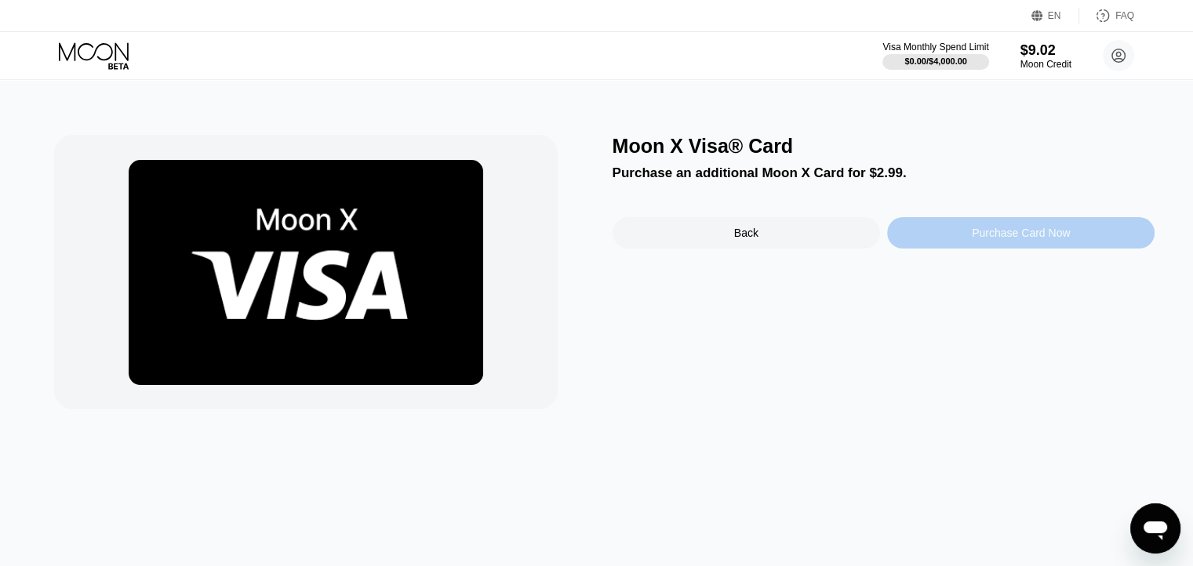
click at [1007, 249] on div "Purchase Card Now" at bounding box center [1020, 232] width 267 height 31
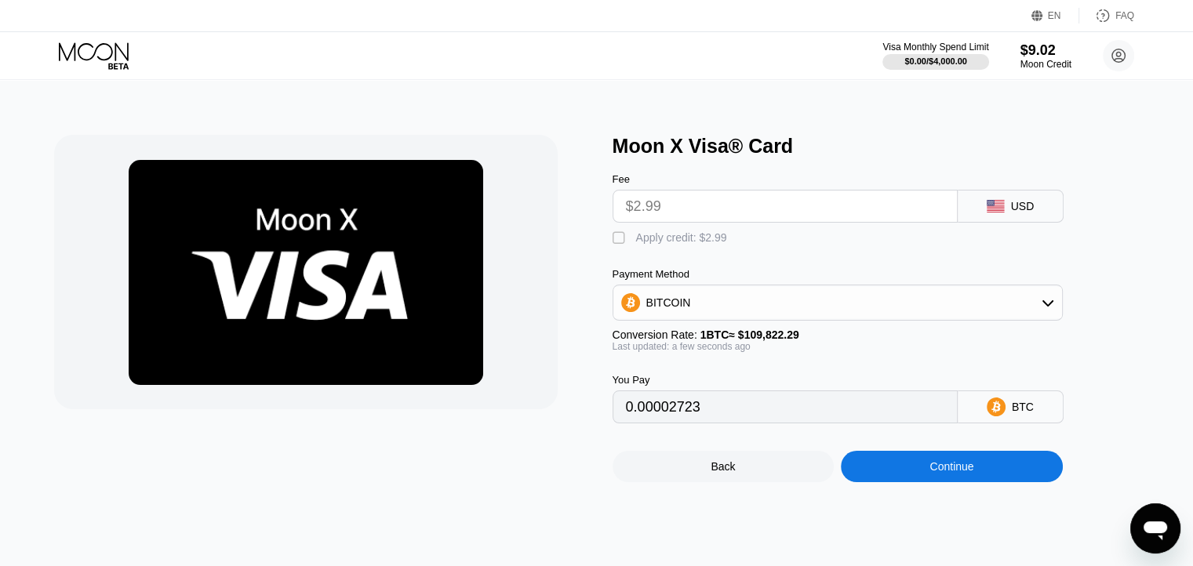
click at [632, 246] on div " Apply credit: $2.99" at bounding box center [674, 239] width 122 height 16
type input "0"
click at [986, 481] on div "Continue" at bounding box center [952, 466] width 222 height 31
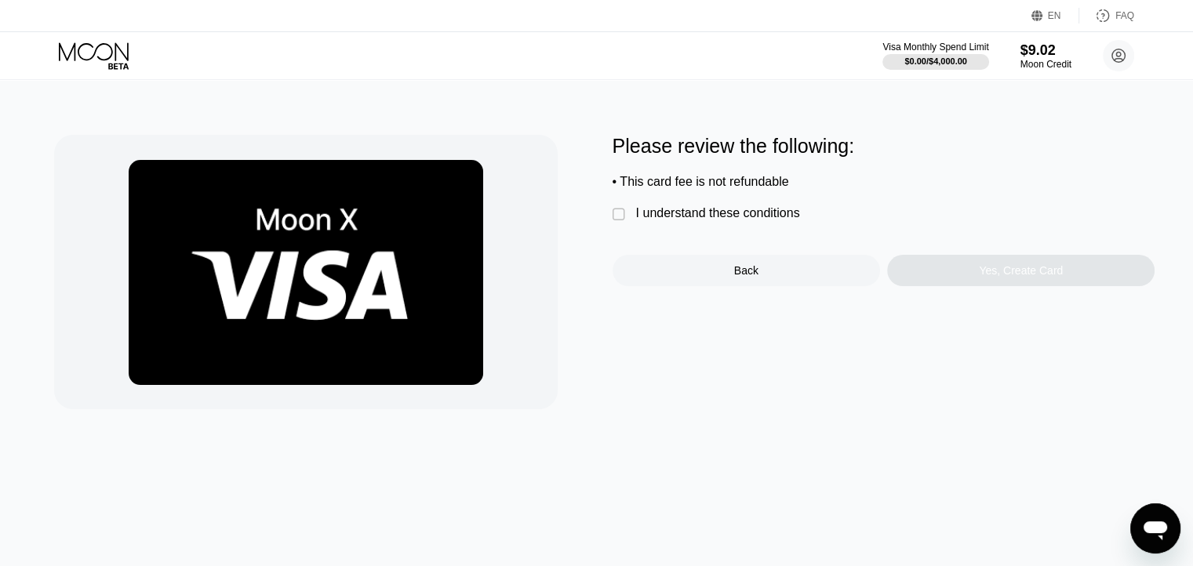
click at [654, 220] on div "I understand these conditions" at bounding box center [718, 213] width 164 height 14
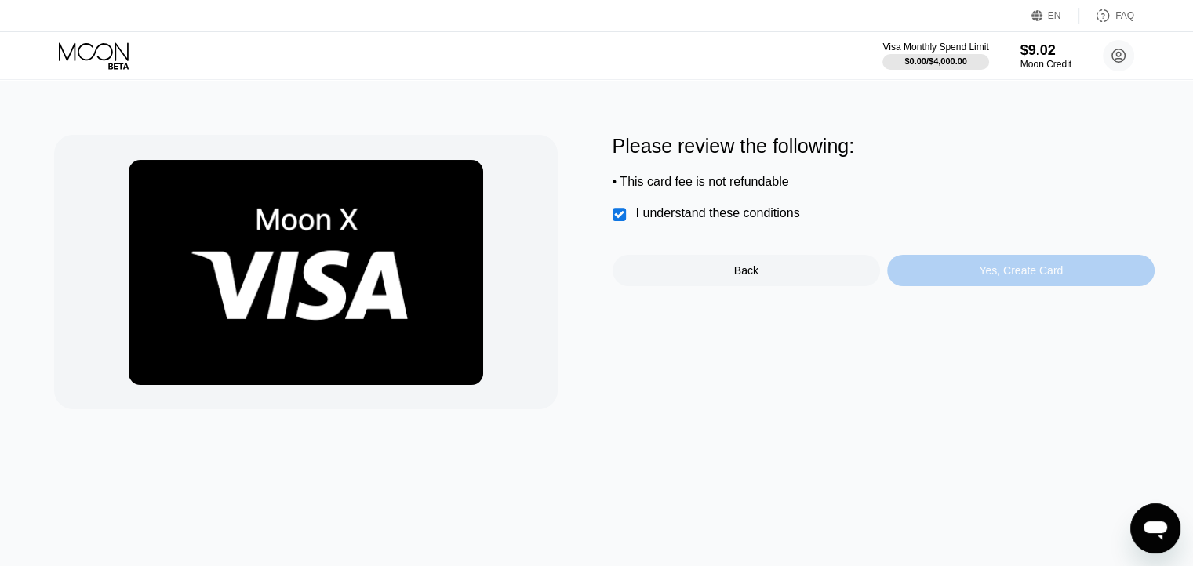
click at [997, 286] on div "Yes, Create Card" at bounding box center [1020, 270] width 267 height 31
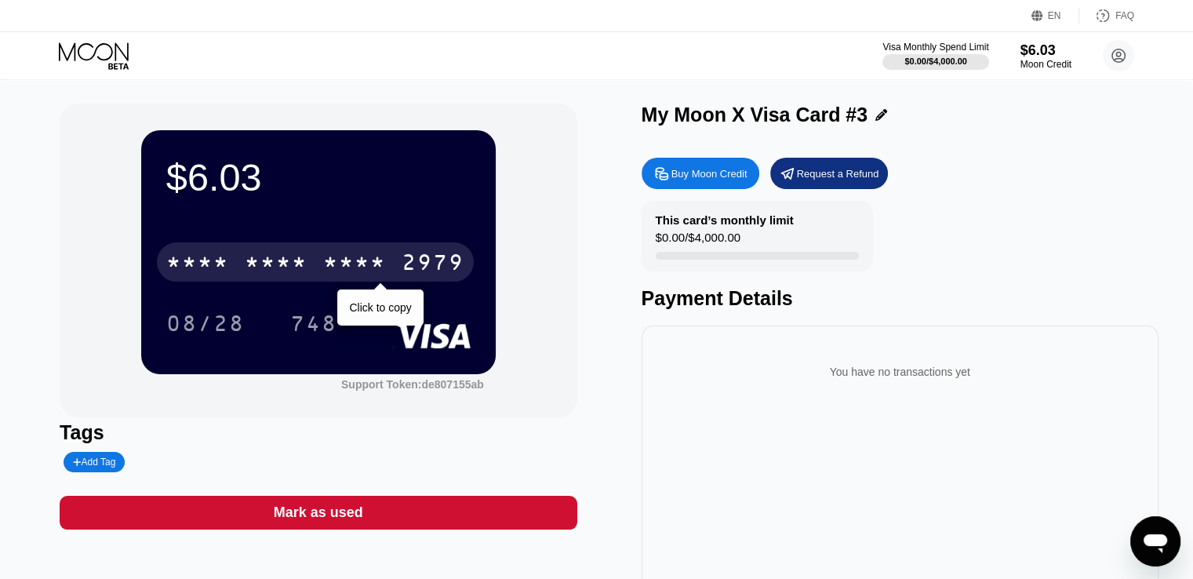
click at [420, 262] on div "2979" at bounding box center [433, 264] width 63 height 25
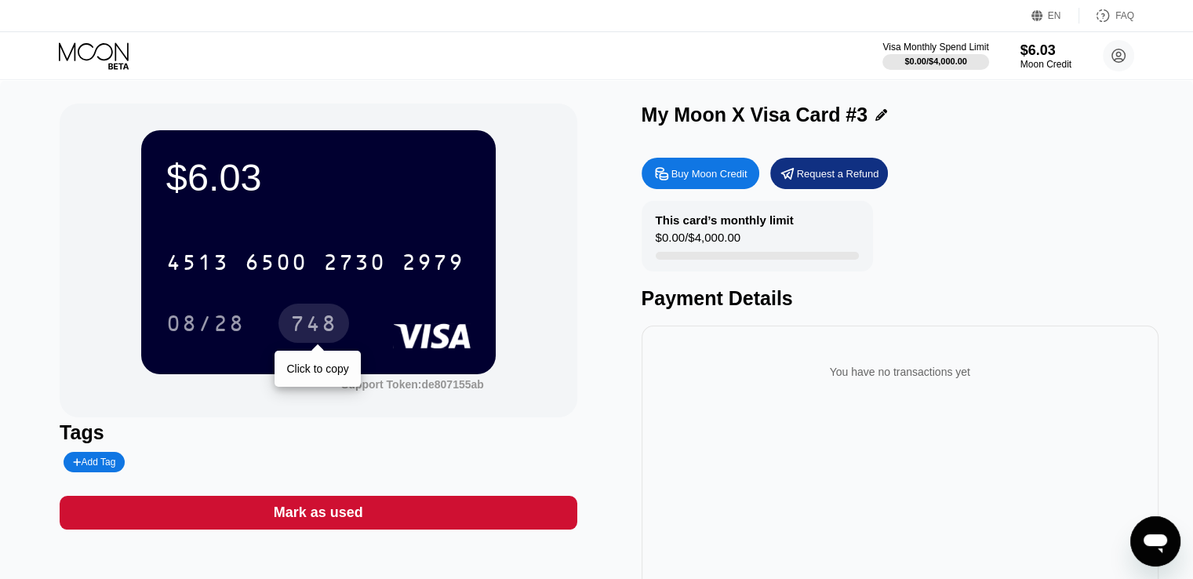
click at [318, 333] on div "748" at bounding box center [313, 325] width 47 height 25
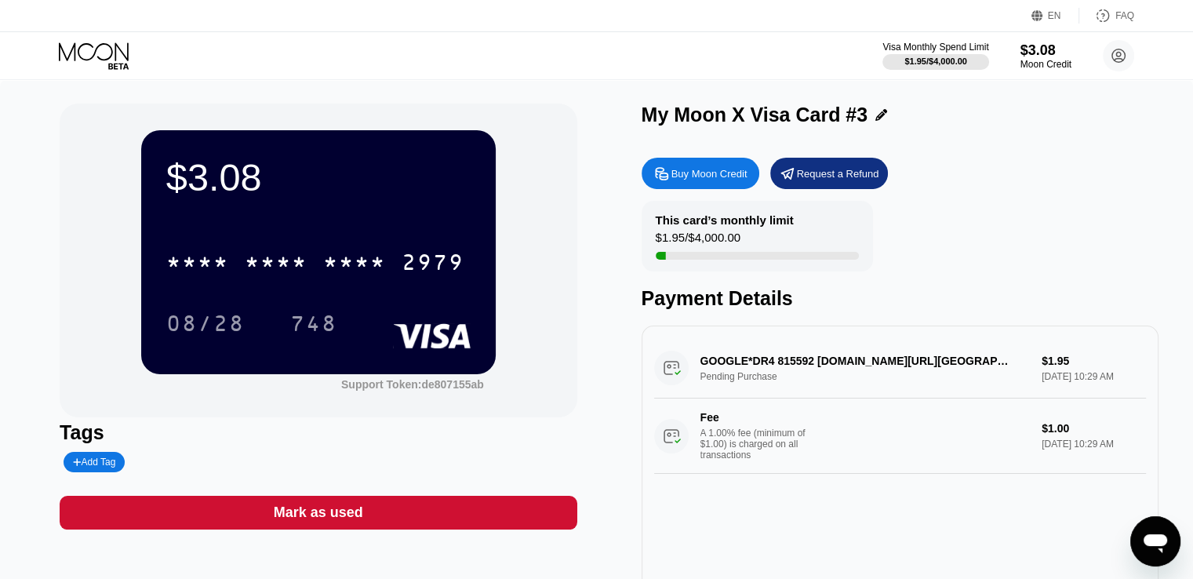
click at [105, 41] on div "Visa Monthly Spend Limit $1.95 / $4,000.00 $3.08 Moon Credit [PERSON_NAME] [EMA…" at bounding box center [596, 55] width 1193 height 47
click at [104, 44] on icon at bounding box center [94, 51] width 70 height 18
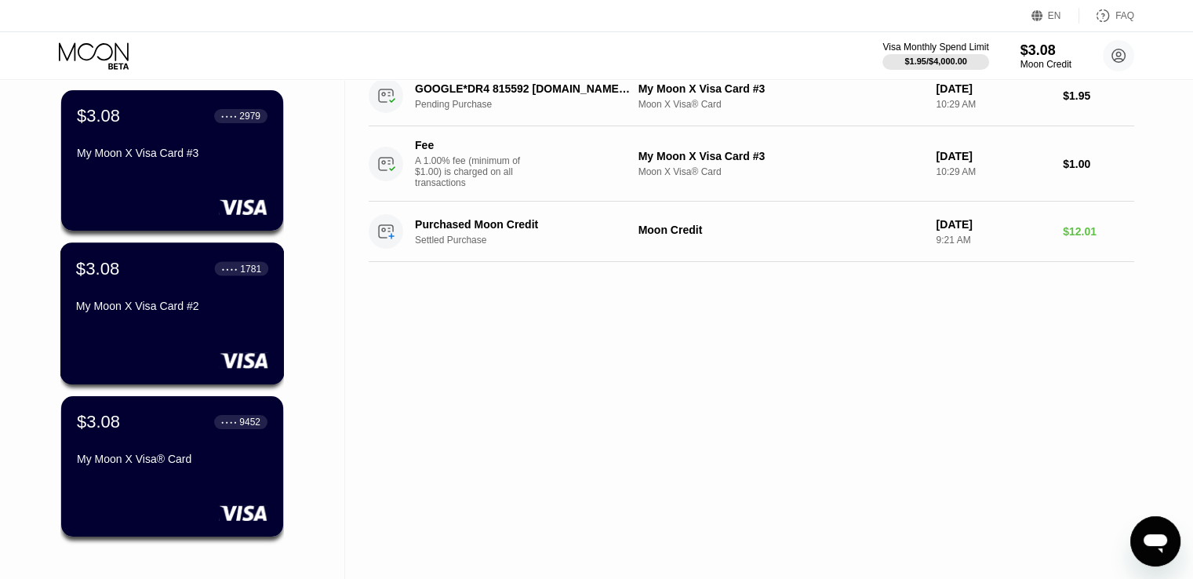
scroll to position [314, 0]
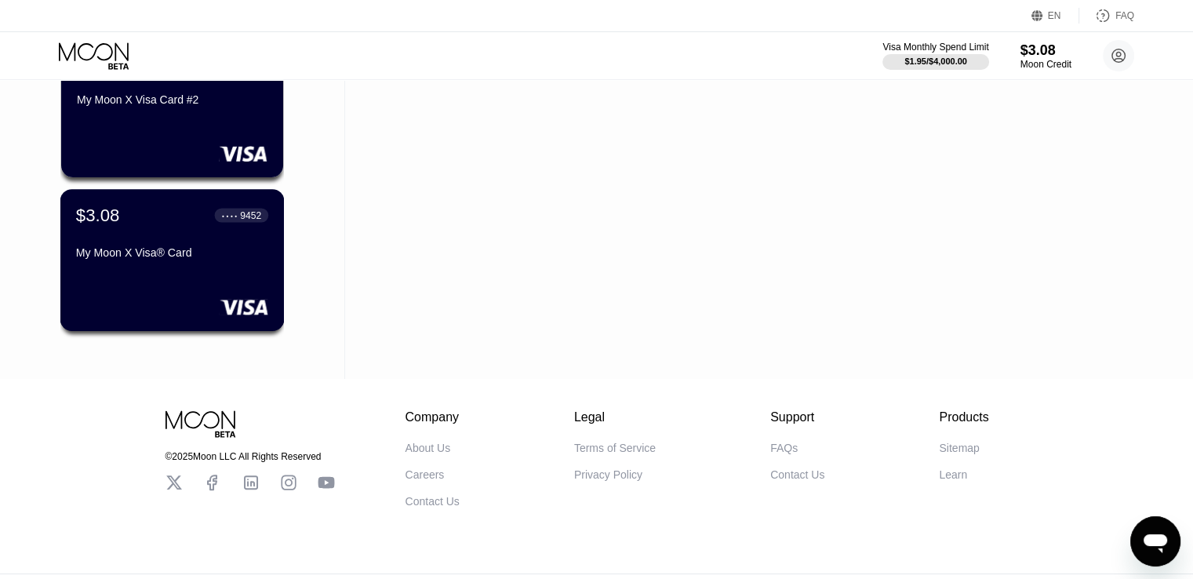
click at [166, 259] on div "My Moon X Visa® Card" at bounding box center [172, 252] width 192 height 13
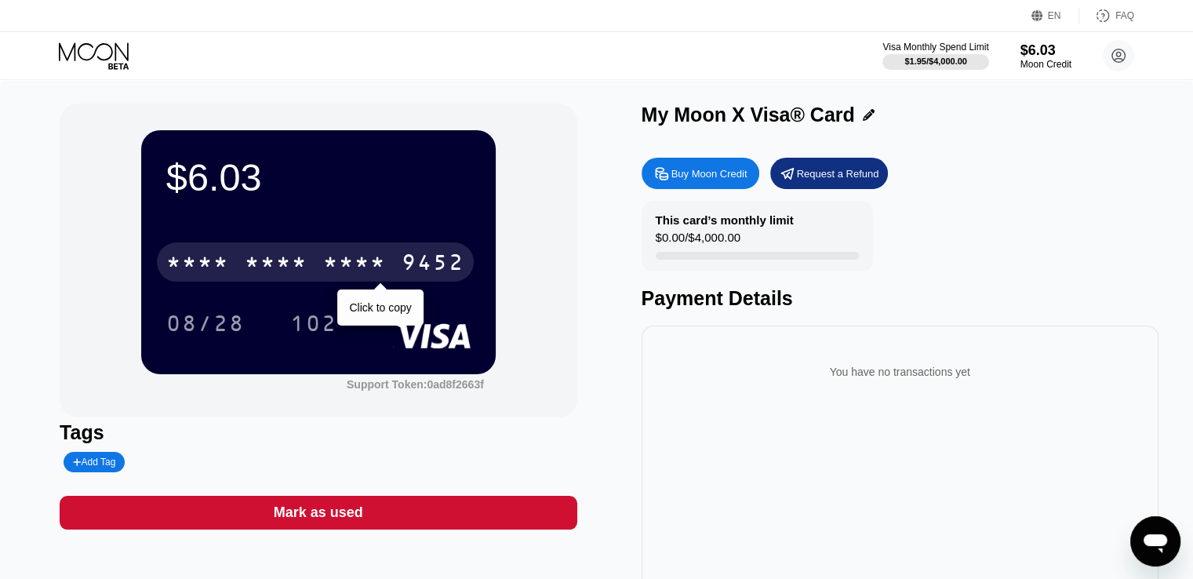
click at [443, 264] on div "9452" at bounding box center [433, 264] width 63 height 25
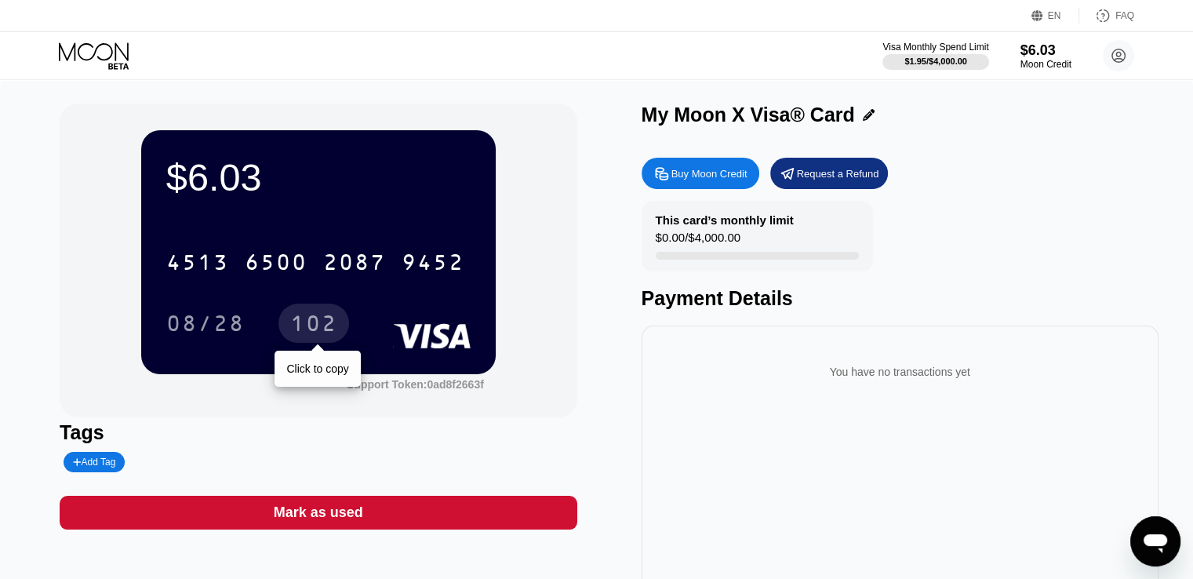
click at [304, 338] on div "102" at bounding box center [313, 325] width 47 height 25
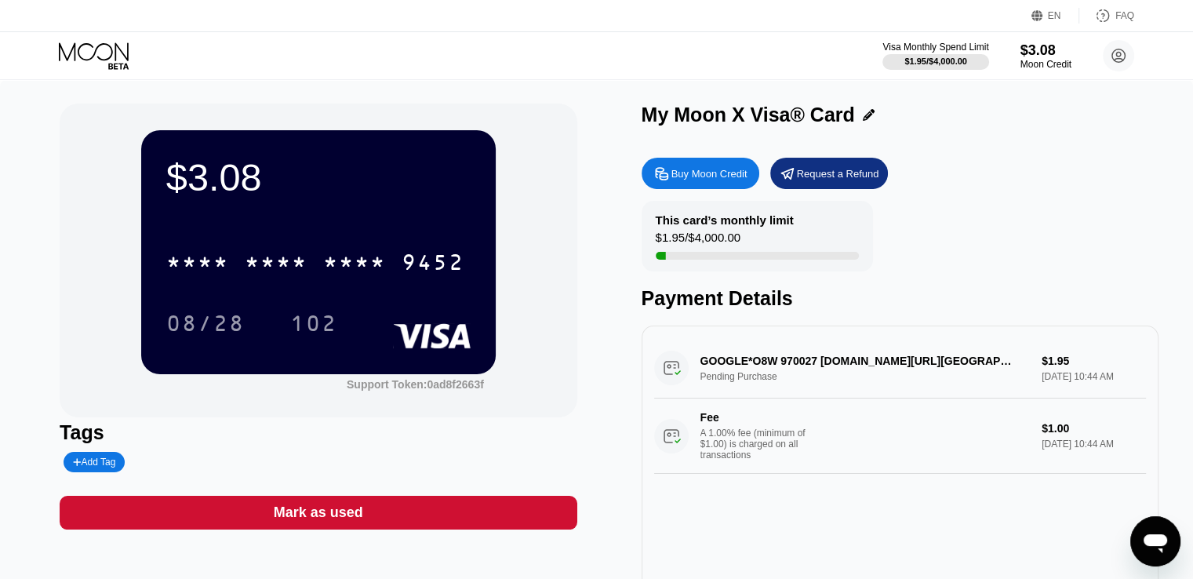
click at [115, 57] on icon at bounding box center [95, 55] width 73 height 27
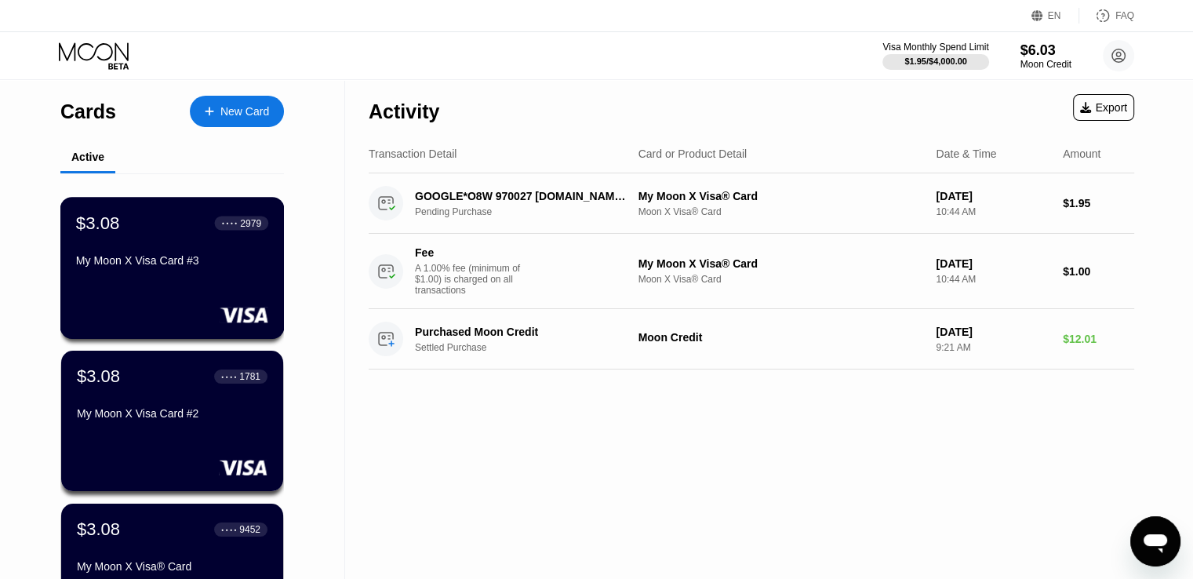
click at [179, 261] on div "My Moon X Visa Card #3" at bounding box center [172, 260] width 192 height 13
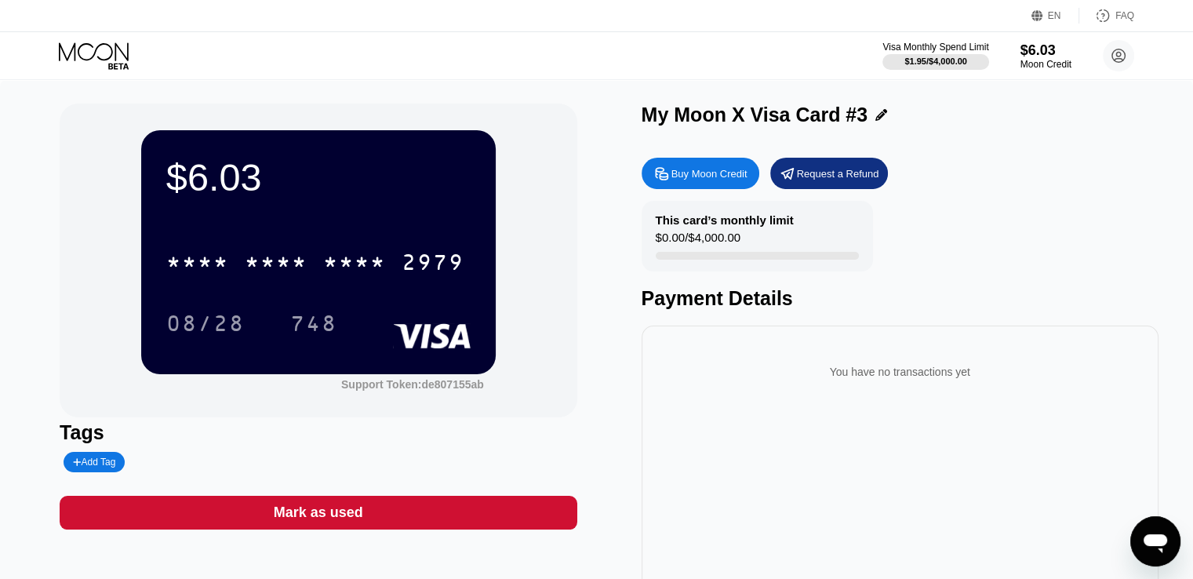
click at [73, 46] on icon at bounding box center [94, 51] width 70 height 18
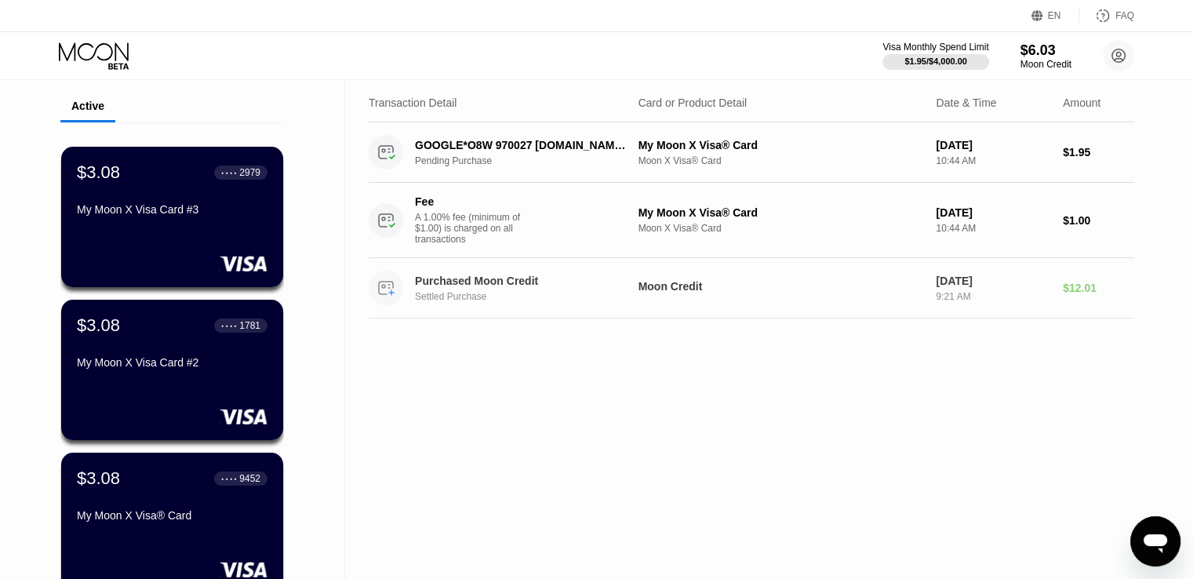
scroll to position [78, 0]
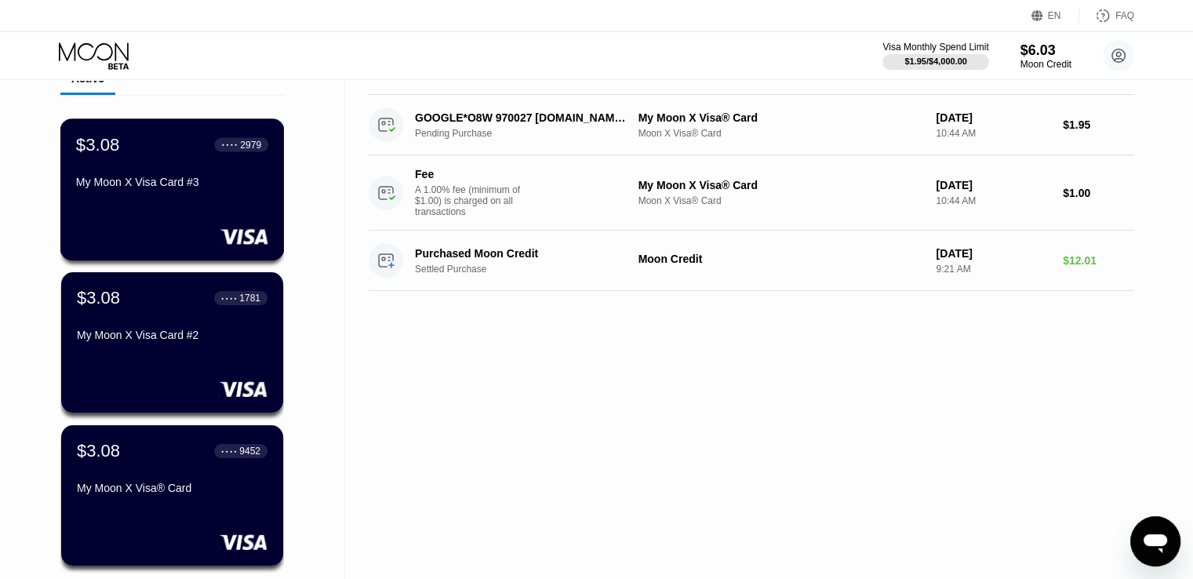
click at [199, 184] on div "My Moon X Visa Card #3" at bounding box center [172, 182] width 192 height 13
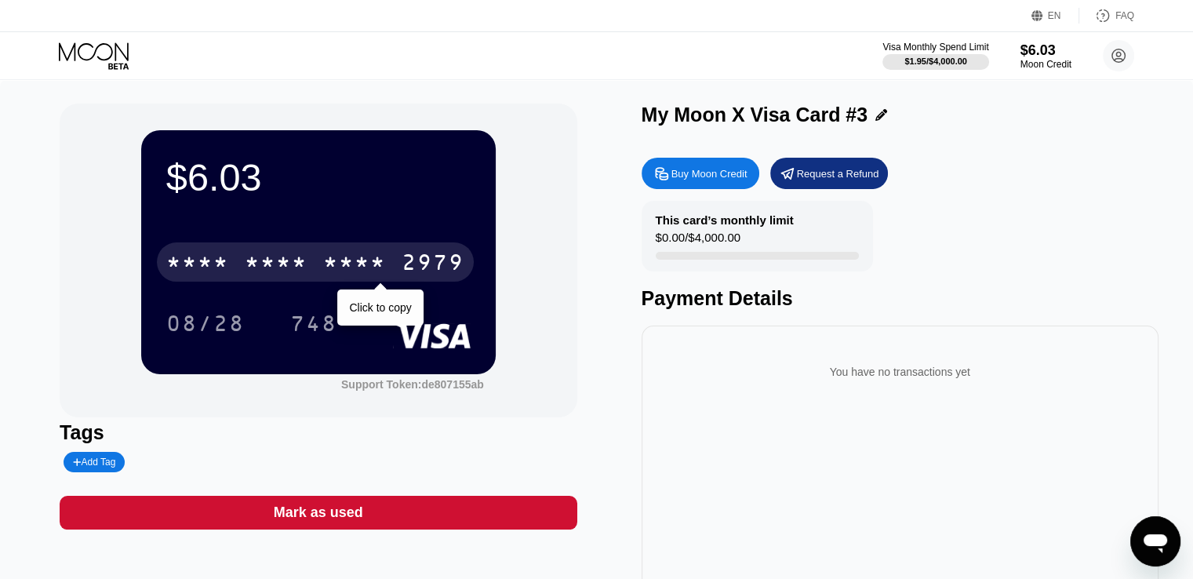
click at [433, 264] on div "2979" at bounding box center [433, 264] width 63 height 25
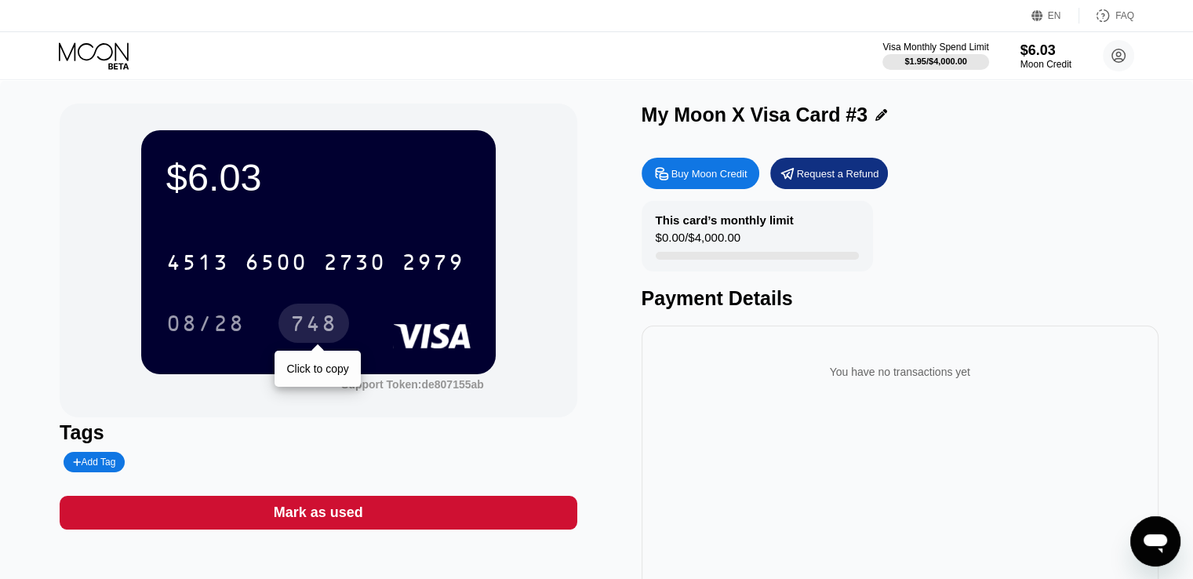
click at [318, 330] on div "748" at bounding box center [313, 325] width 47 height 25
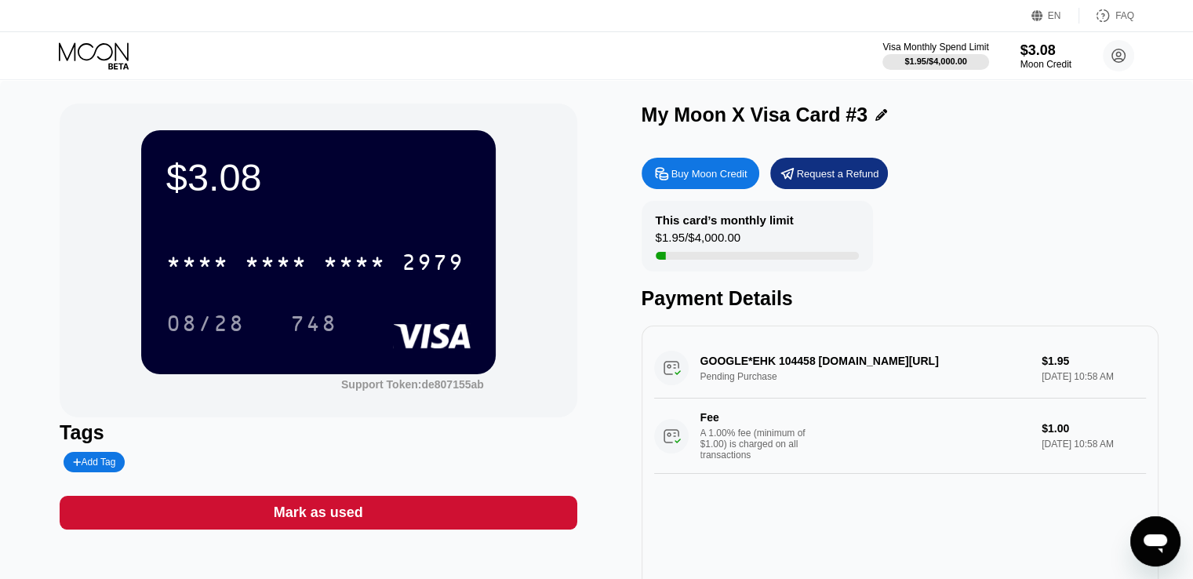
click at [92, 52] on icon at bounding box center [95, 55] width 73 height 27
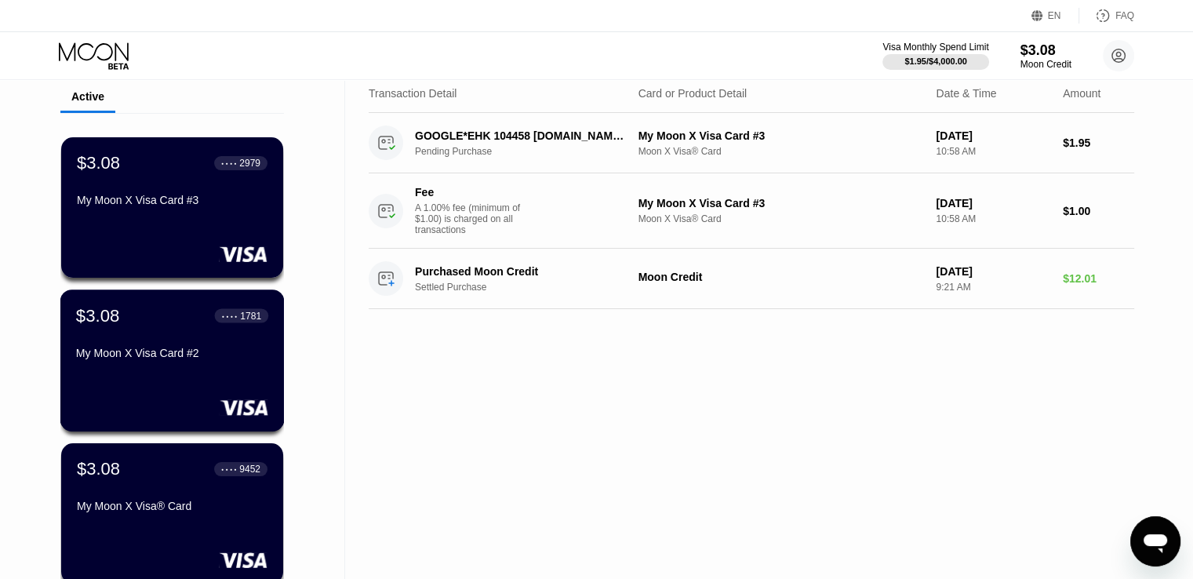
scroll to position [78, 0]
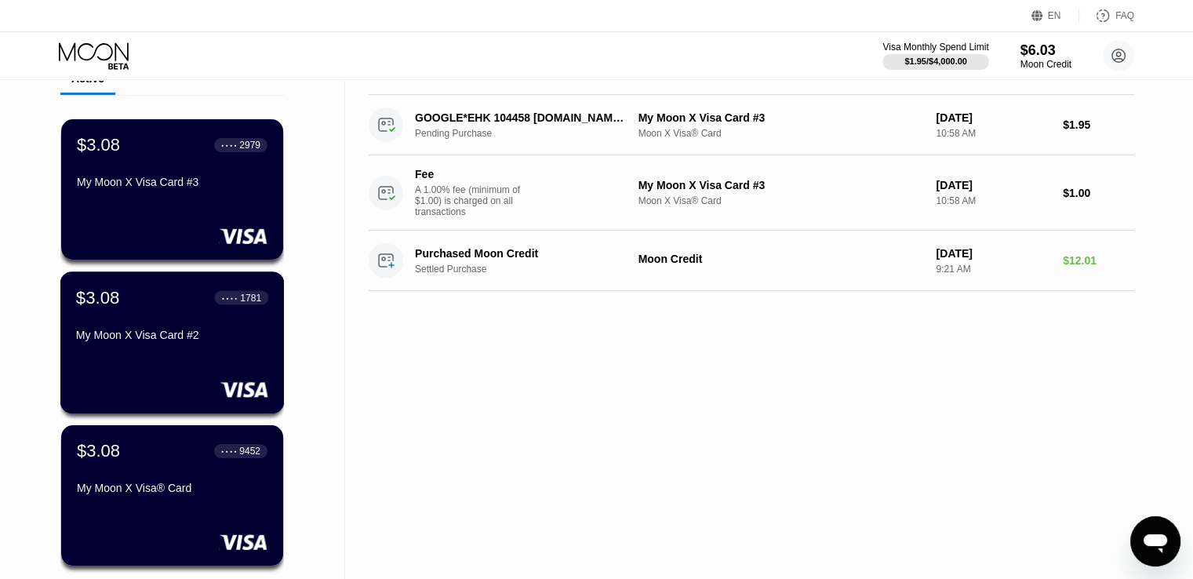
click at [134, 341] on div "My Moon X Visa Card #2" at bounding box center [172, 335] width 192 height 13
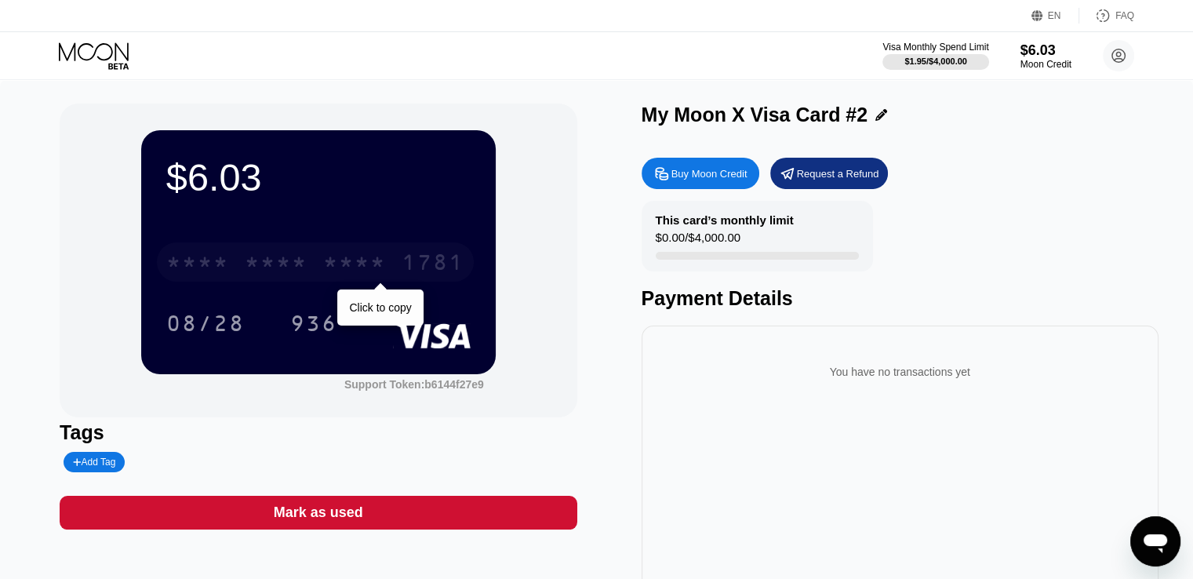
click at [364, 267] on div "* * * *" at bounding box center [354, 264] width 63 height 25
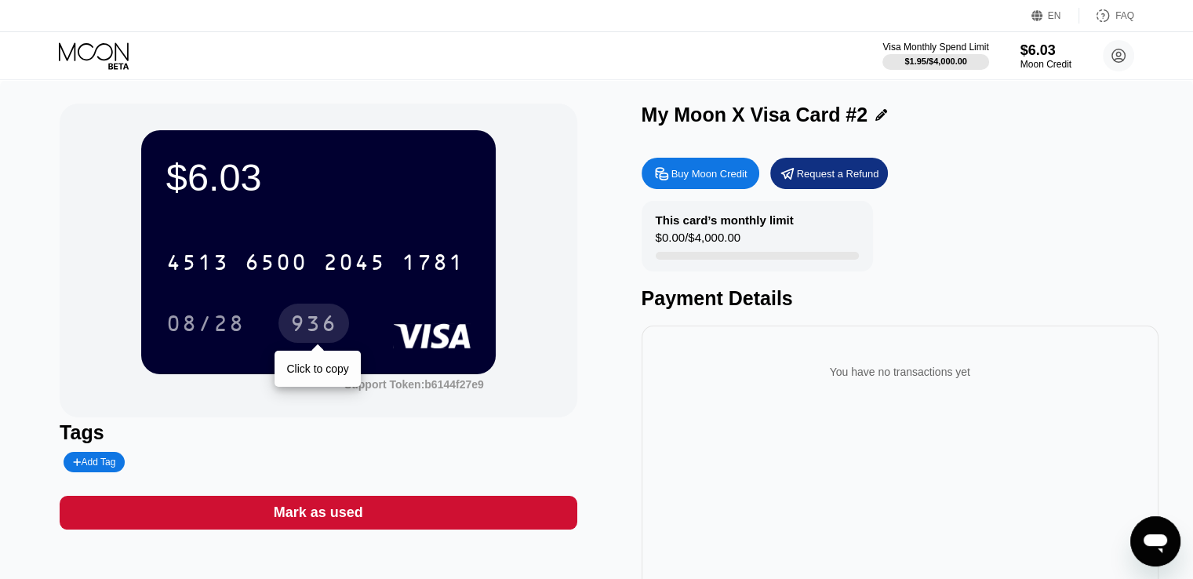
click at [311, 333] on div "936" at bounding box center [313, 325] width 47 height 25
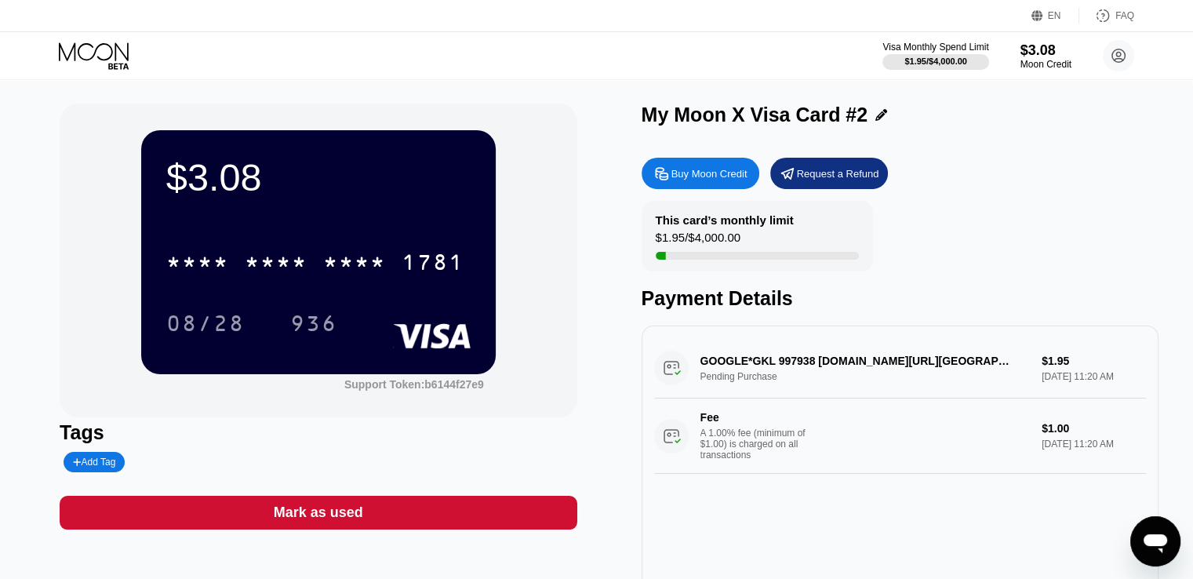
click at [111, 54] on icon at bounding box center [94, 51] width 70 height 18
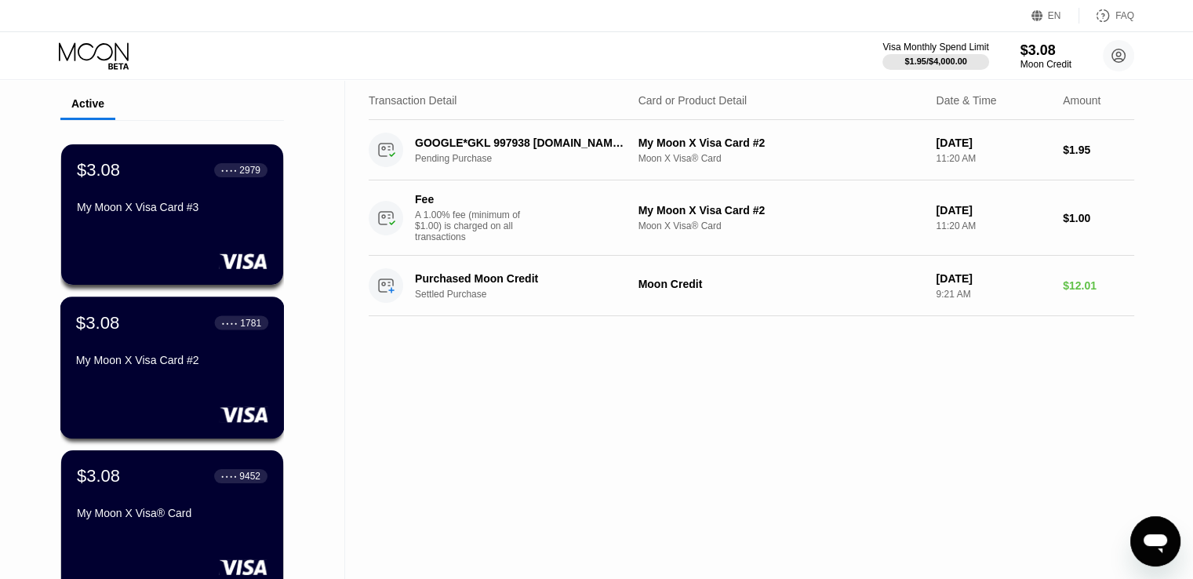
scroll to position [78, 0]
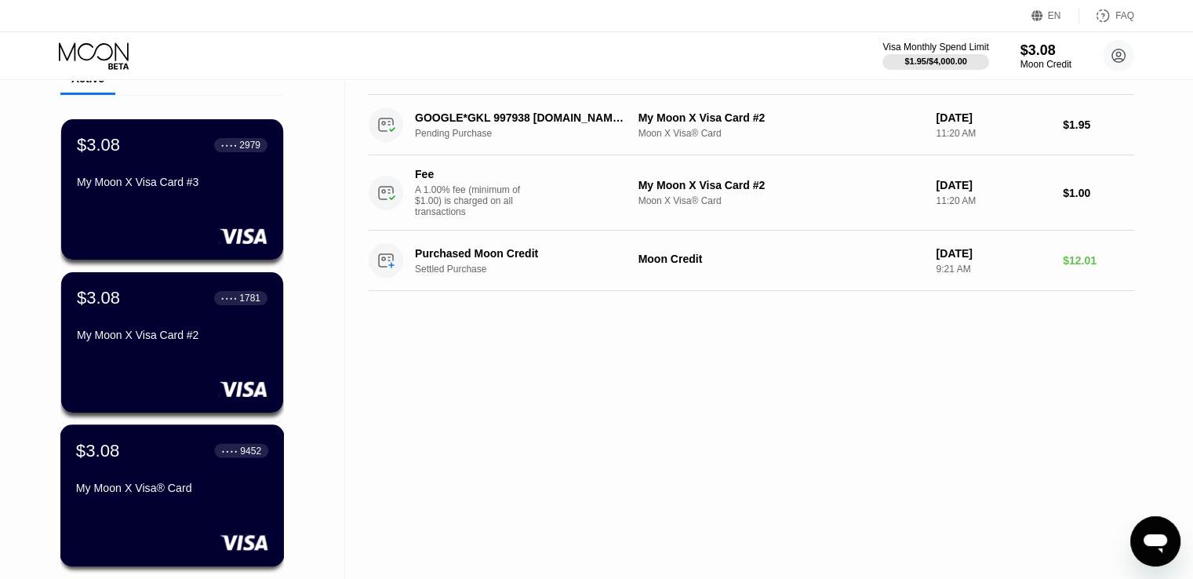
click at [177, 482] on div "$3.08 ● ● ● ● 9452 My Moon X Visa® Card" at bounding box center [172, 470] width 192 height 60
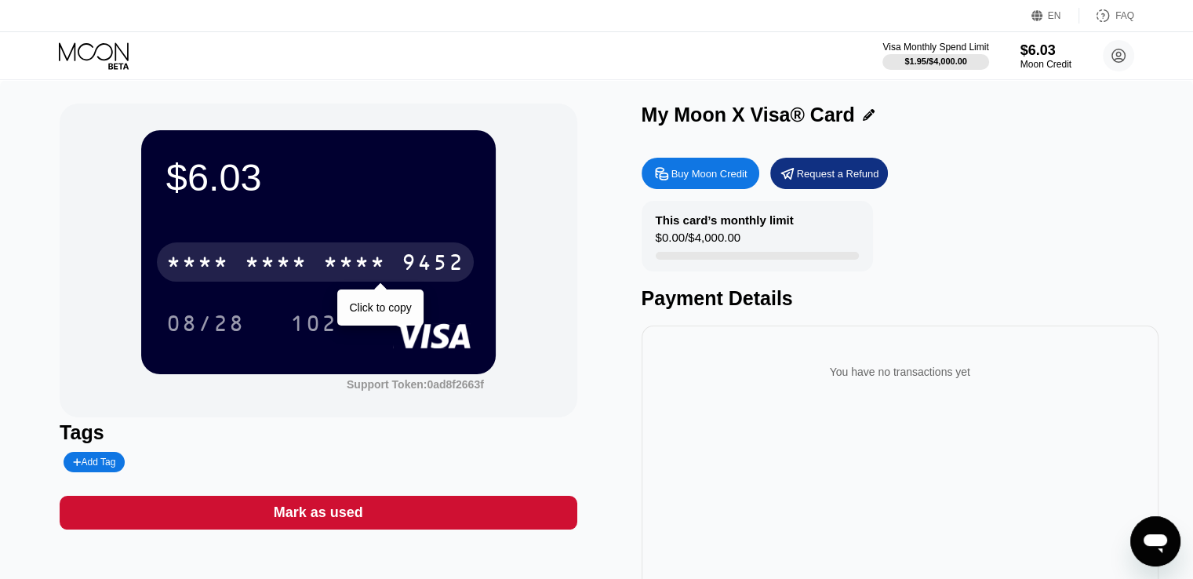
click at [424, 261] on div "9452" at bounding box center [433, 264] width 63 height 25
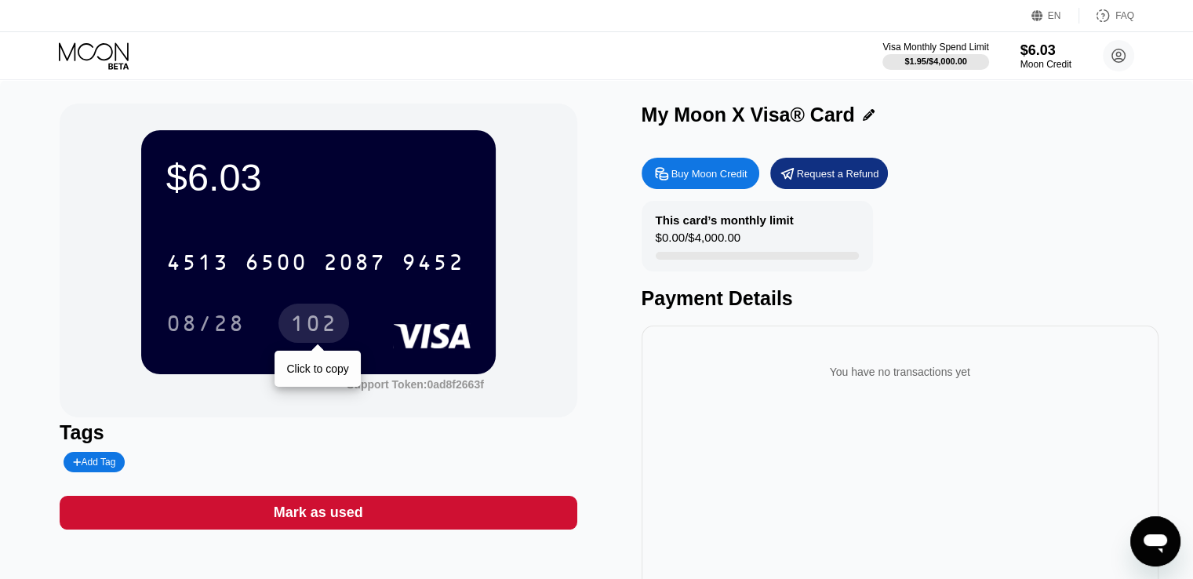
click at [304, 330] on div "102" at bounding box center [313, 325] width 47 height 25
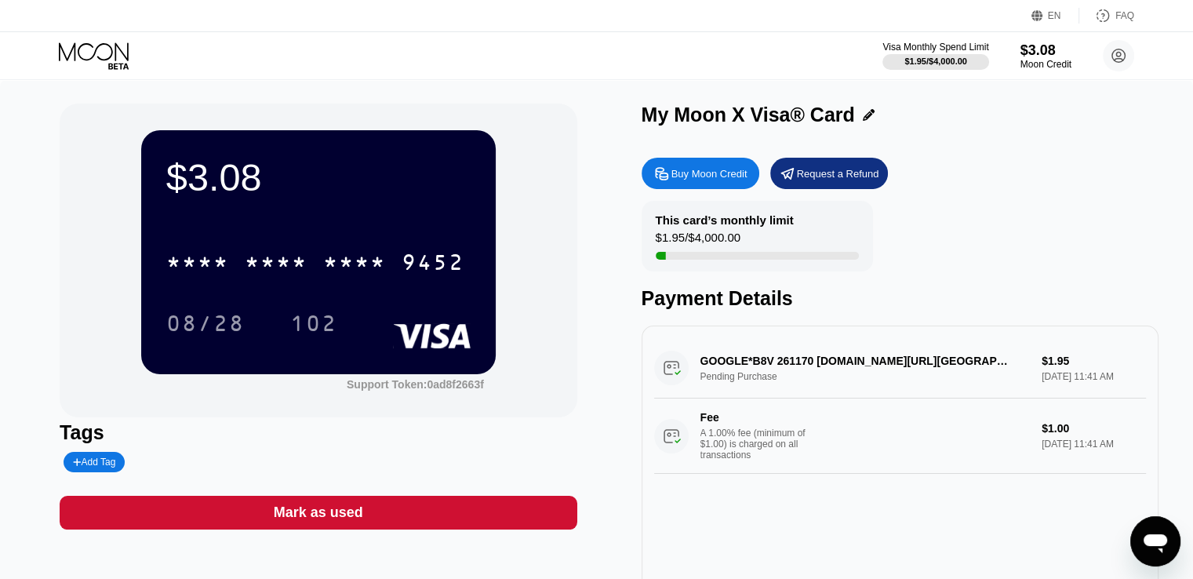
click at [89, 63] on icon at bounding box center [95, 55] width 73 height 27
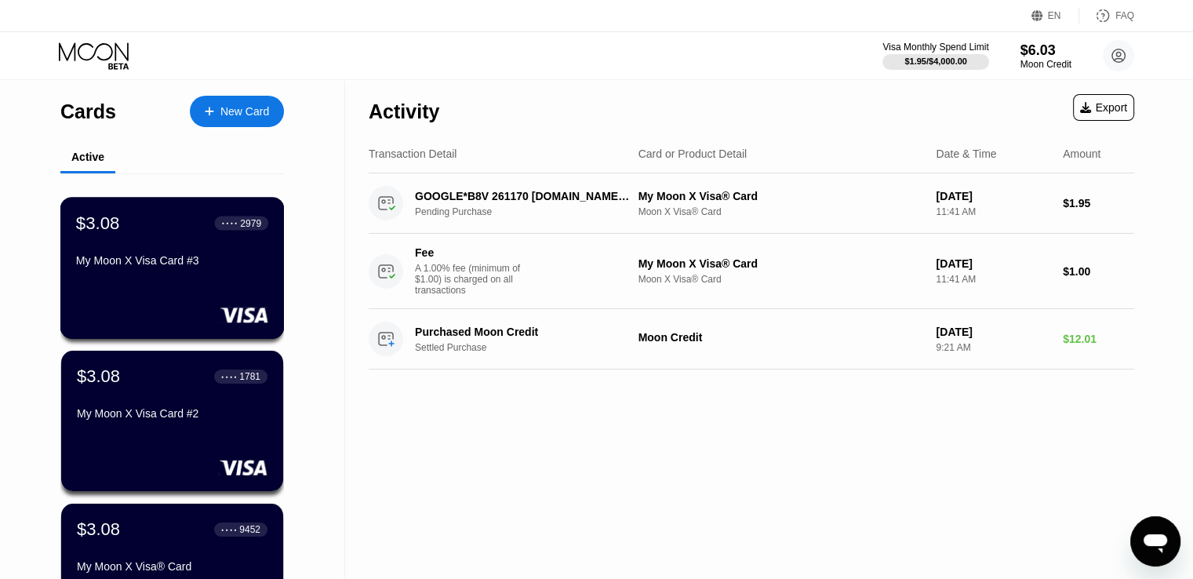
click at [188, 243] on div "$3.08 ● ● ● ● 2979 My Moon X Visa Card #3" at bounding box center [172, 243] width 192 height 60
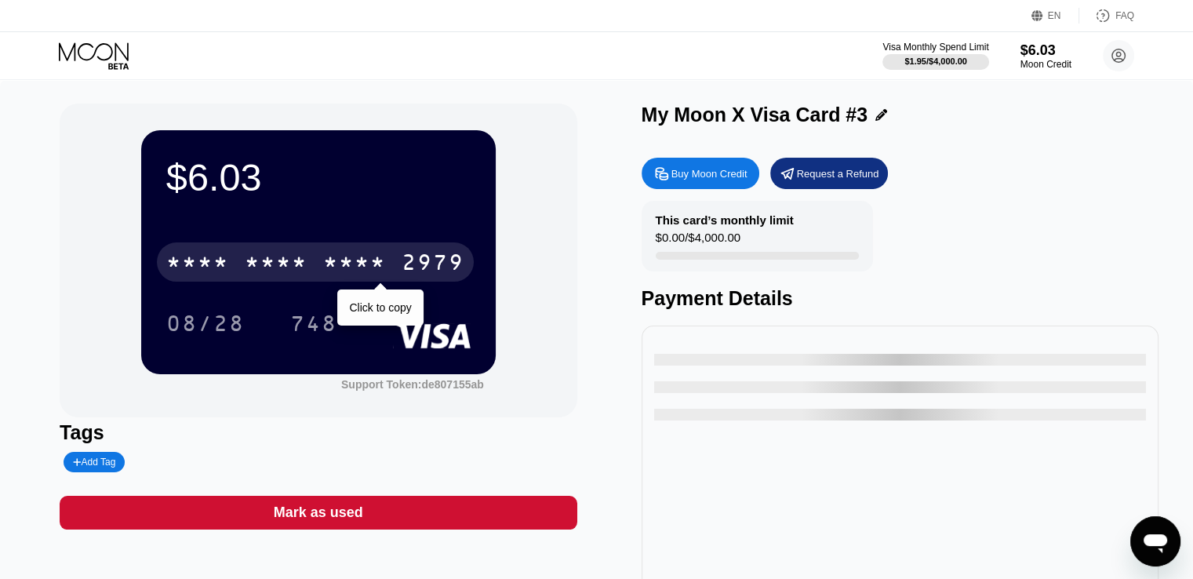
click at [406, 259] on div "2979" at bounding box center [433, 264] width 63 height 25
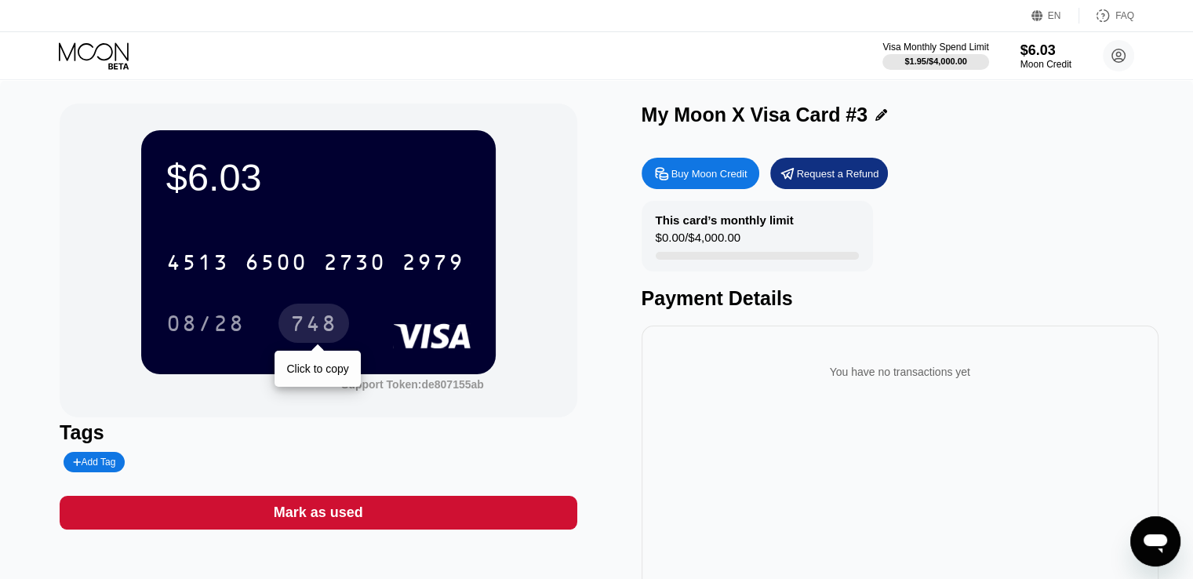
click at [321, 323] on div "748" at bounding box center [313, 325] width 47 height 25
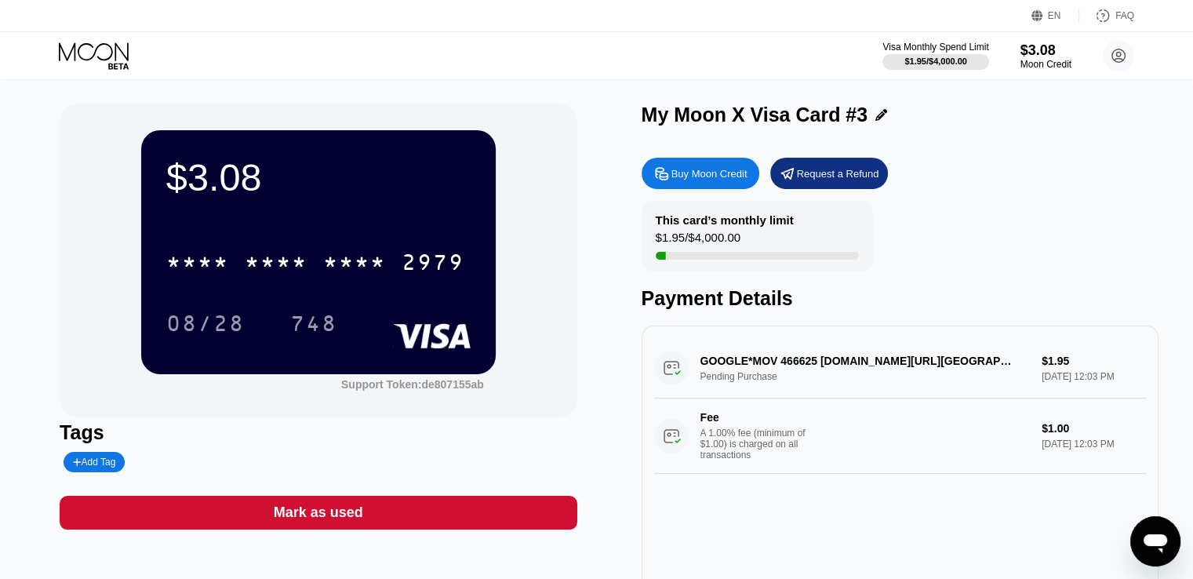
click at [103, 48] on icon at bounding box center [95, 55] width 73 height 27
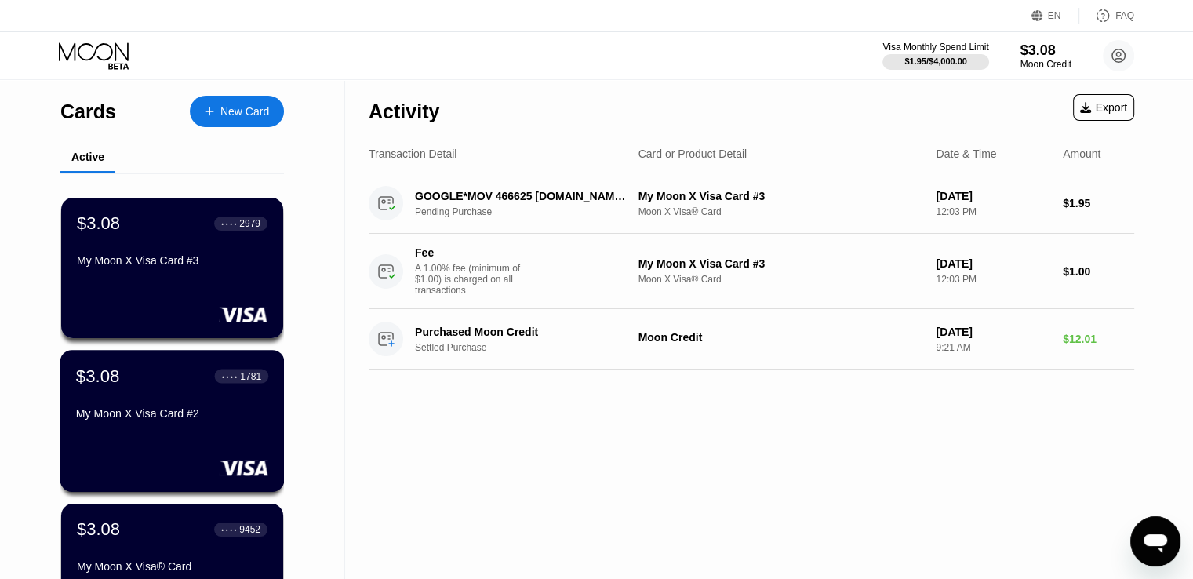
click at [141, 417] on div "My Moon X Visa Card #2" at bounding box center [172, 413] width 192 height 13
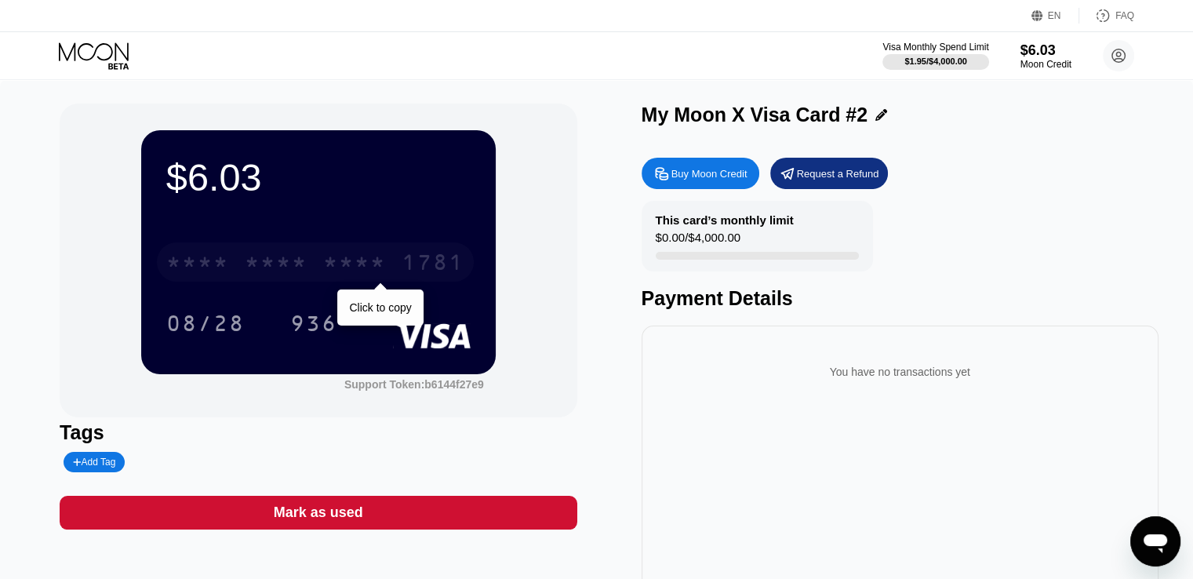
click at [386, 270] on div "* * * *" at bounding box center [354, 264] width 63 height 25
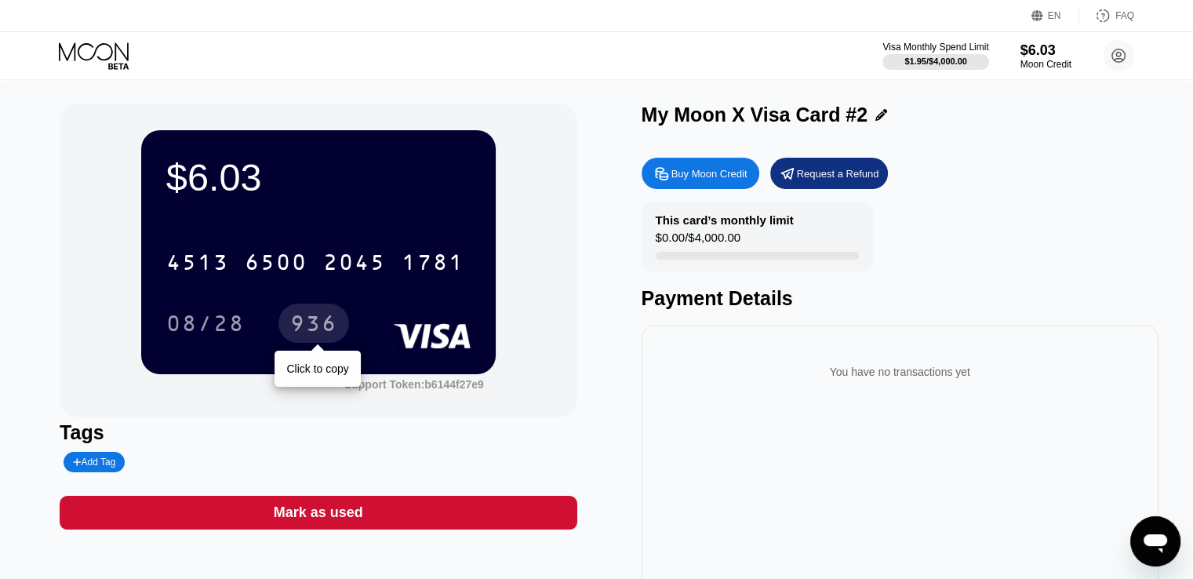
click at [321, 336] on div "936" at bounding box center [313, 325] width 47 height 25
